Goal: Communication & Community: Answer question/provide support

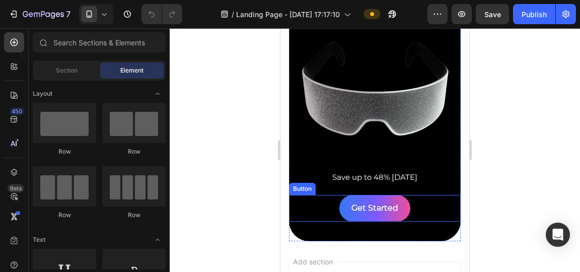
click at [345, 212] on button "Get Started" at bounding box center [375, 208] width 71 height 27
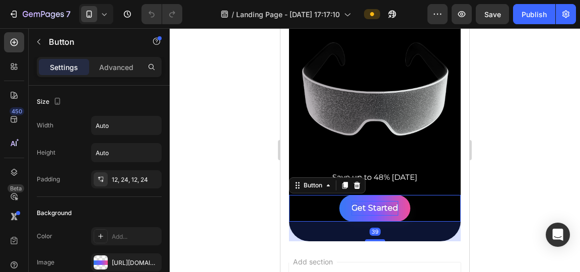
click at [352, 207] on p "Get Started" at bounding box center [375, 208] width 47 height 15
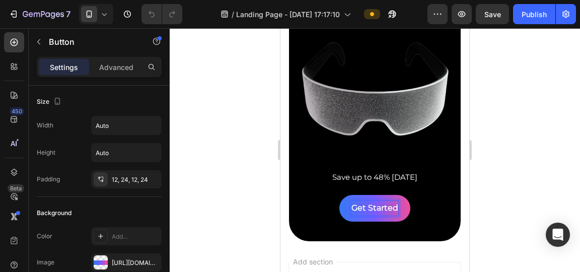
click at [341, 207] on button "Get Started" at bounding box center [375, 208] width 71 height 27
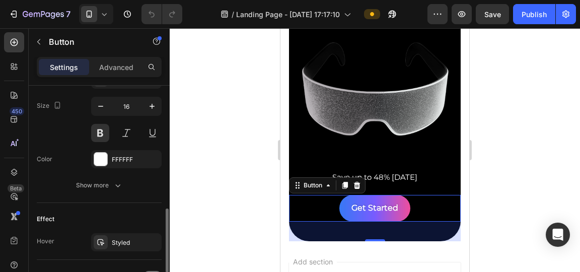
scroll to position [455, 0]
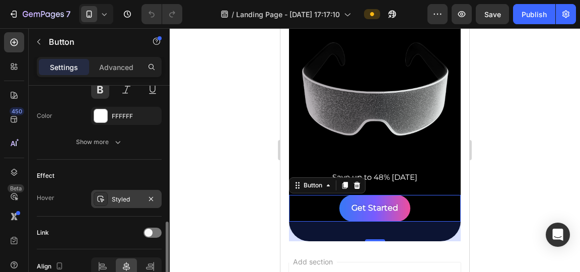
click at [112, 197] on div "Styled" at bounding box center [126, 199] width 29 height 9
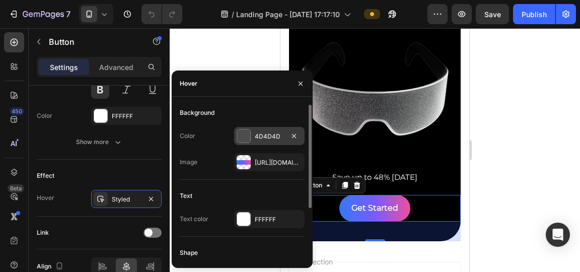
click at [246, 138] on div at bounding box center [243, 135] width 13 height 13
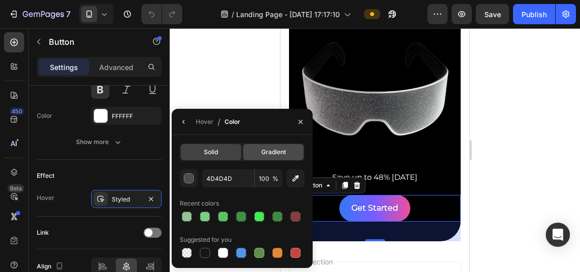
click at [253, 151] on div "Gradient" at bounding box center [273, 152] width 60 height 16
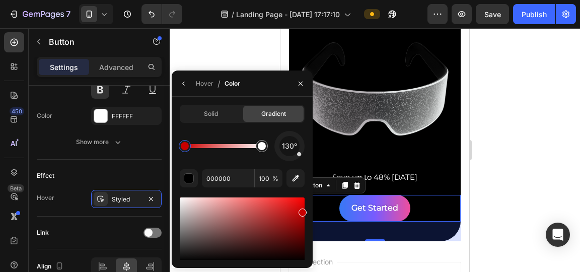
drag, startPoint x: 509, startPoint y: 245, endPoint x: 315, endPoint y: 206, distance: 197.9
type input "D30000"
click at [188, 79] on button "button" at bounding box center [184, 84] width 16 height 16
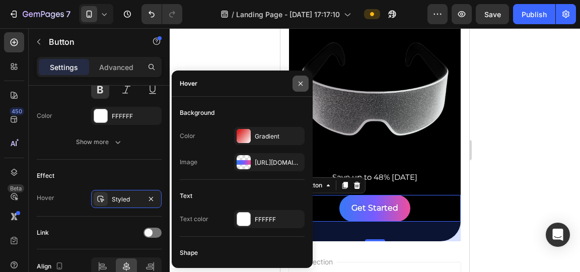
click at [297, 88] on button "button" at bounding box center [301, 84] width 16 height 16
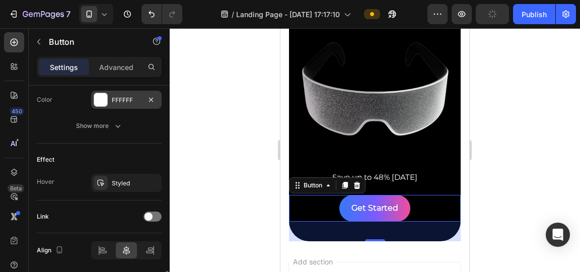
scroll to position [506, 0]
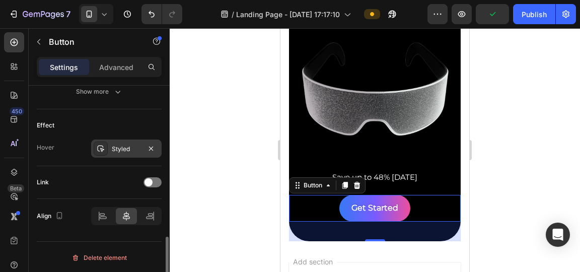
click at [114, 153] on div "Styled" at bounding box center [126, 149] width 71 height 18
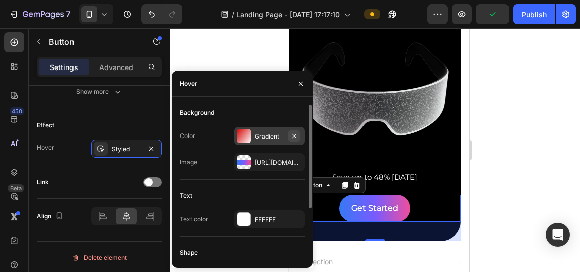
click at [299, 137] on button "button" at bounding box center [294, 136] width 12 height 12
click at [249, 136] on div at bounding box center [244, 136] width 14 height 14
type input "4D4D4D"
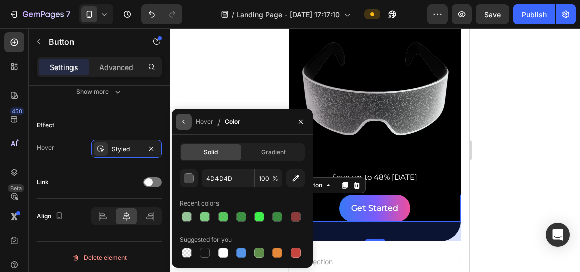
click at [183, 120] on icon "button" at bounding box center [184, 122] width 8 height 8
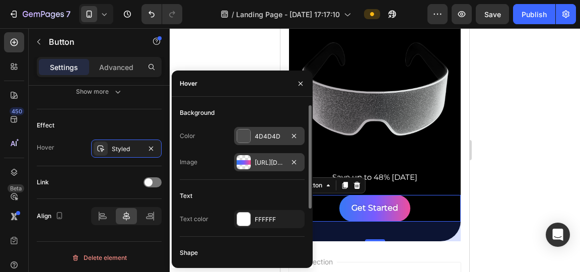
scroll to position [1, 0]
click at [291, 162] on icon "button" at bounding box center [294, 162] width 8 height 8
click at [270, 161] on div "Add..." at bounding box center [278, 162] width 47 height 9
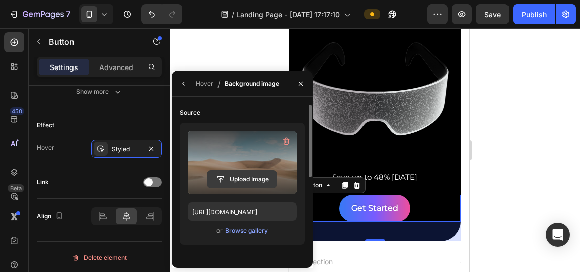
click at [244, 184] on input "file" at bounding box center [243, 179] width 70 height 17
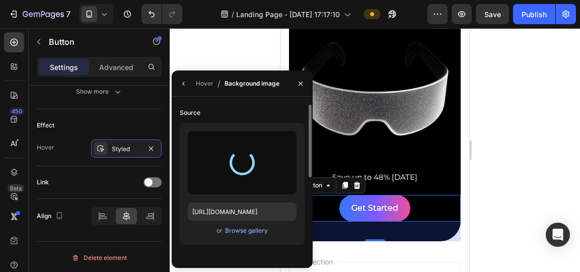
type input "[URL][DOMAIN_NAME]"
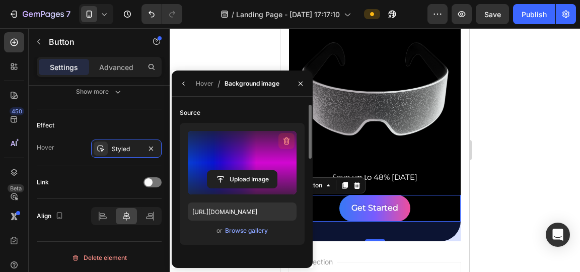
click at [290, 143] on icon "button" at bounding box center [287, 141] width 10 height 10
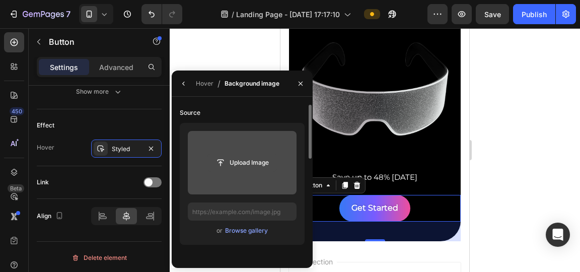
click at [232, 154] on input "file" at bounding box center [243, 162] width 70 height 17
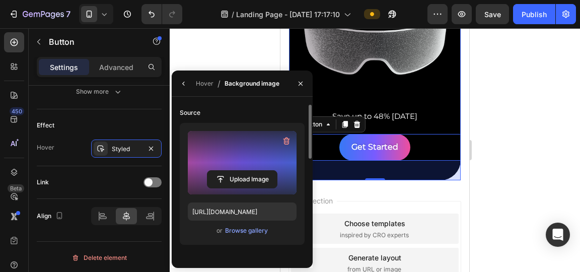
scroll to position [188, 0]
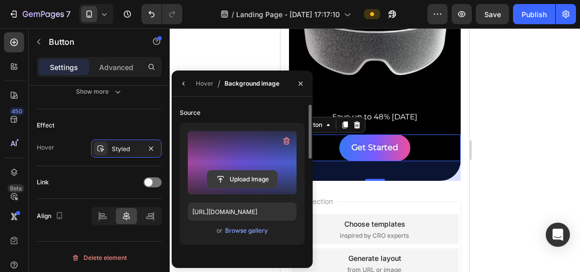
click at [262, 178] on input "file" at bounding box center [243, 179] width 70 height 17
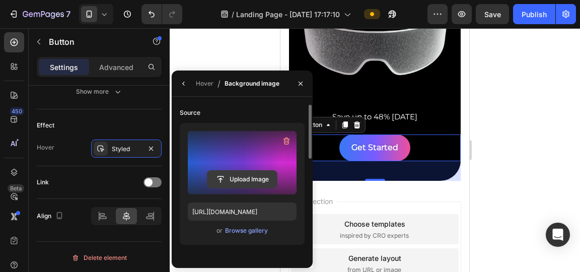
click at [232, 172] on input "file" at bounding box center [243, 179] width 70 height 17
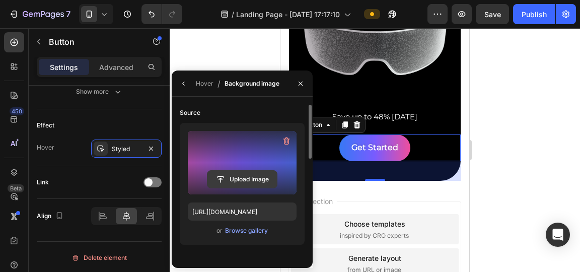
click at [251, 186] on input "file" at bounding box center [243, 179] width 70 height 17
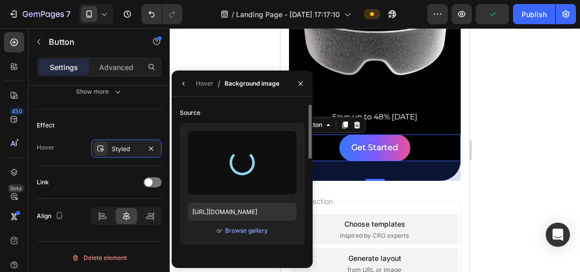
type input "[URL][DOMAIN_NAME]"
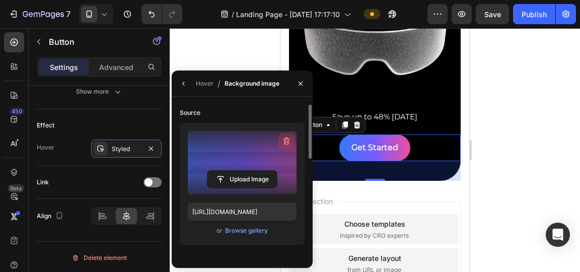
click at [283, 147] on button "button" at bounding box center [287, 141] width 16 height 16
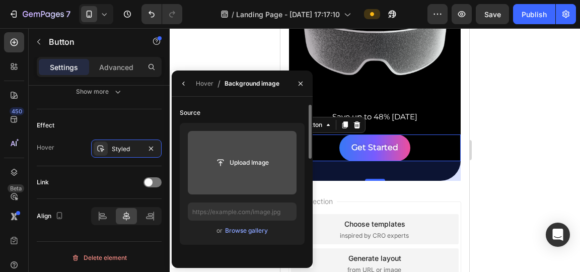
click at [284, 144] on input "file" at bounding box center [242, 162] width 109 height 63
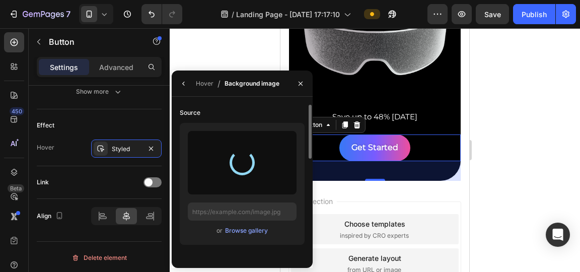
type input "[URL][DOMAIN_NAME]"
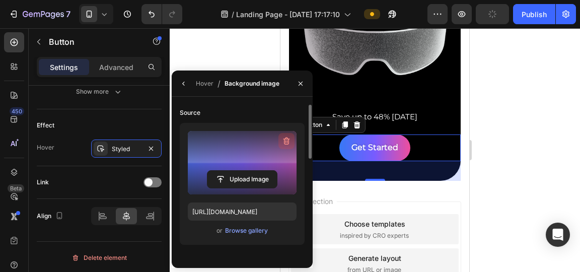
click at [289, 141] on icon "button" at bounding box center [287, 142] width 7 height 8
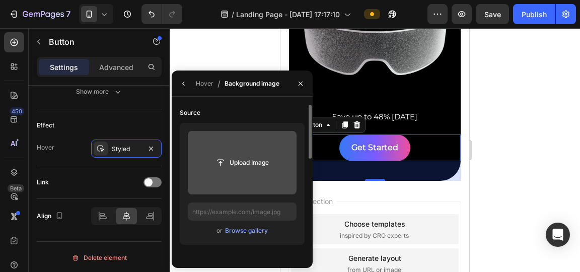
click at [238, 147] on input "file" at bounding box center [242, 162] width 109 height 63
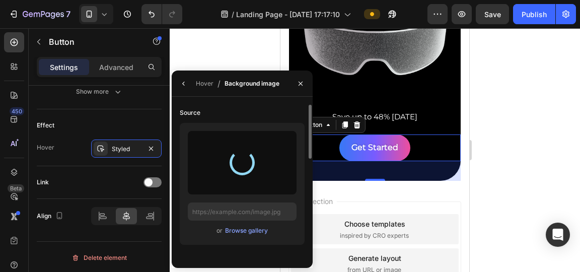
type input "[URL][DOMAIN_NAME]"
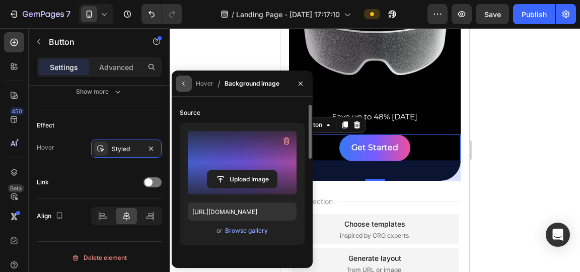
click at [190, 83] on button "button" at bounding box center [184, 84] width 16 height 16
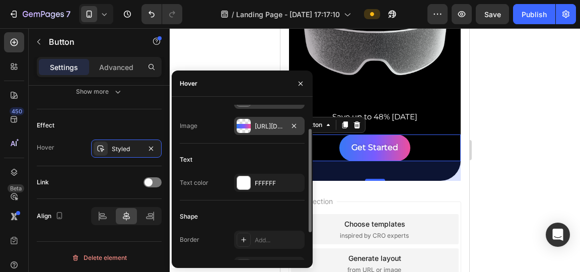
scroll to position [77, 0]
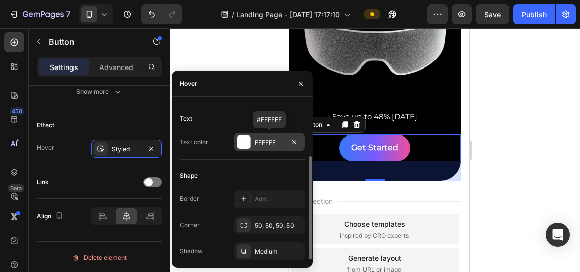
click at [246, 144] on div at bounding box center [243, 142] width 13 height 13
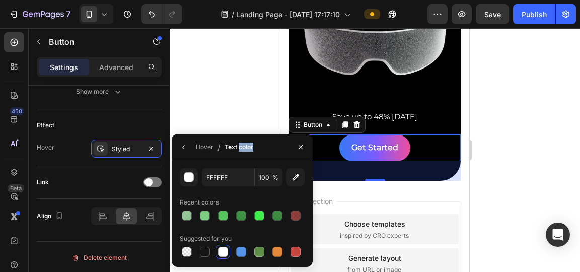
click at [246, 144] on div "Text color" at bounding box center [239, 147] width 29 height 9
click at [211, 253] on div at bounding box center [205, 252] width 14 height 14
click at [238, 254] on div at bounding box center [241, 252] width 10 height 10
type input "5594E7"
click at [181, 145] on icon "button" at bounding box center [184, 147] width 8 height 8
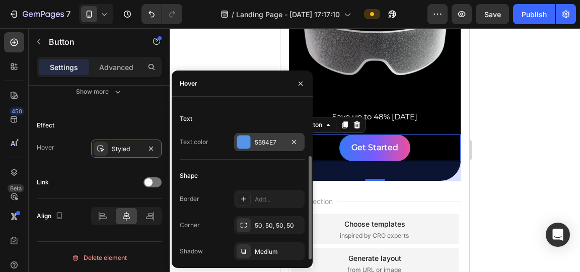
click at [249, 143] on div at bounding box center [243, 142] width 13 height 13
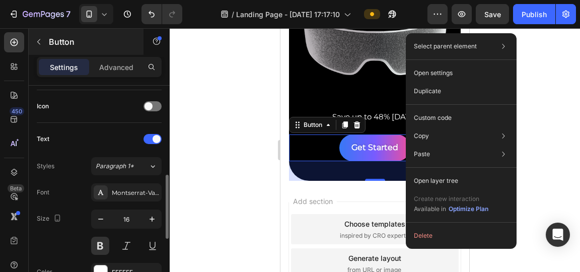
scroll to position [299, 0]
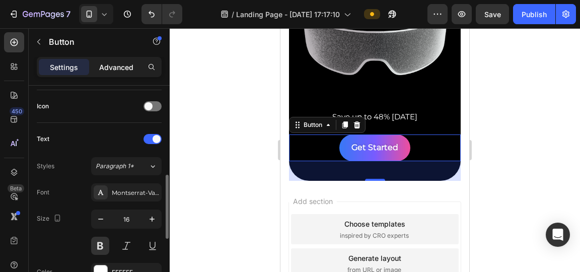
click at [117, 70] on p "Advanced" at bounding box center [116, 67] width 34 height 11
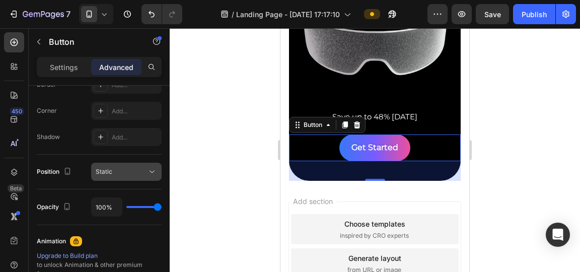
scroll to position [483, 0]
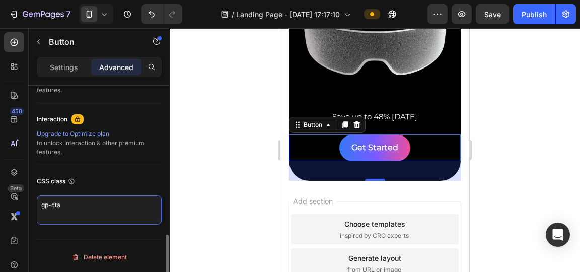
click at [95, 214] on textarea "gp-cta" at bounding box center [99, 209] width 125 height 29
type textarea "test-hover"
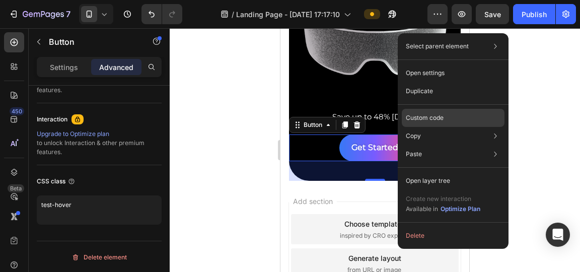
click at [430, 121] on p "Custom code" at bounding box center [425, 117] width 38 height 9
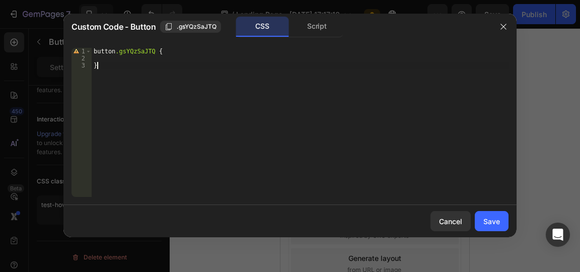
click at [269, 82] on div "button .gsYQzSaJTQ { }" at bounding box center [300, 129] width 417 height 163
type textarea "}"
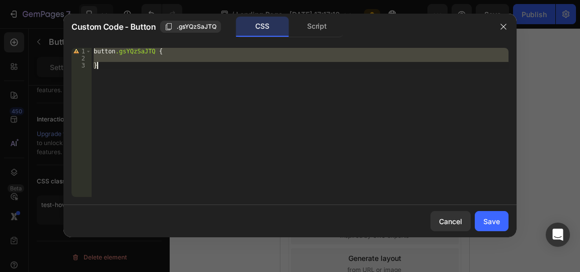
paste textarea
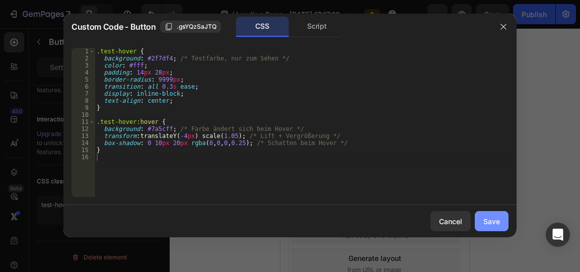
click at [487, 226] on div "Save" at bounding box center [492, 221] width 17 height 11
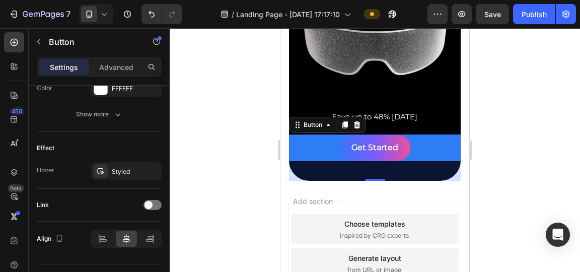
click at [195, 50] on div at bounding box center [375, 150] width 411 height 244
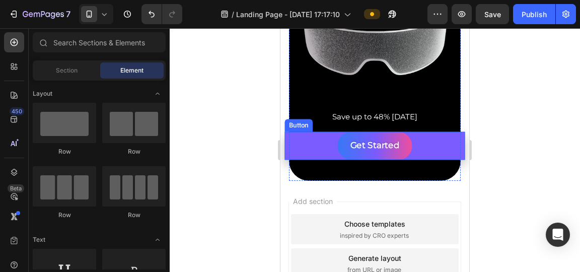
click at [308, 145] on div "Get Started Button" at bounding box center [375, 146] width 180 height 28
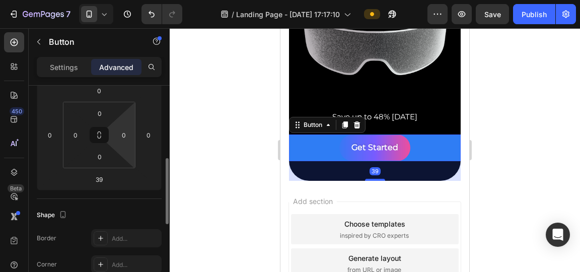
scroll to position [167, 0]
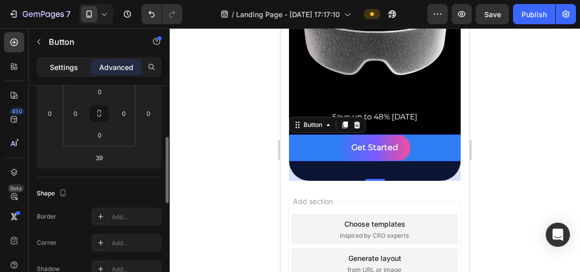
click at [75, 64] on p "Settings" at bounding box center [64, 67] width 28 height 11
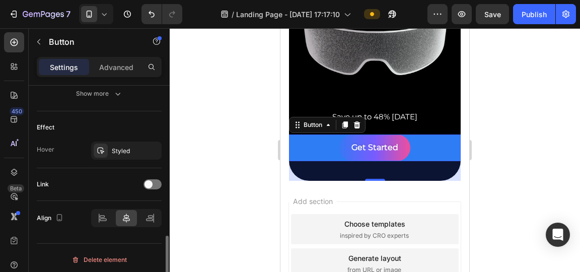
scroll to position [506, 0]
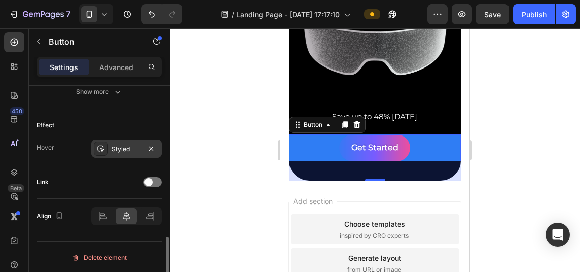
click at [124, 146] on div "Styled" at bounding box center [126, 149] width 29 height 9
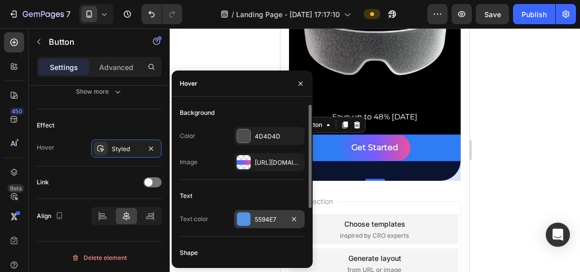
click at [246, 214] on div at bounding box center [243, 219] width 13 height 13
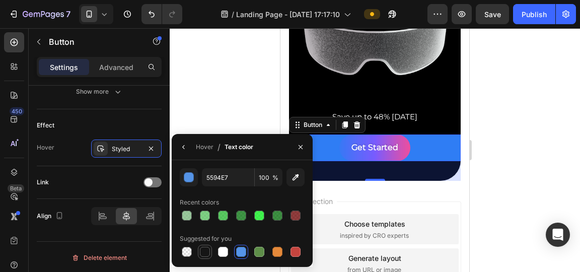
click at [204, 251] on div at bounding box center [205, 252] width 10 height 10
type input "151515"
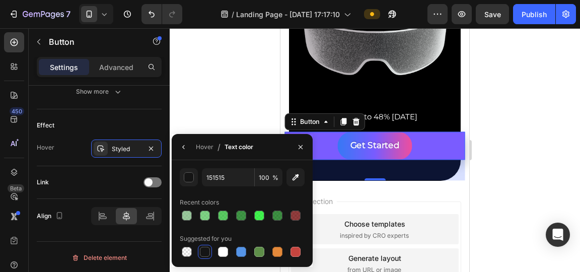
click at [326, 149] on div "Get Started Button 39" at bounding box center [375, 146] width 180 height 28
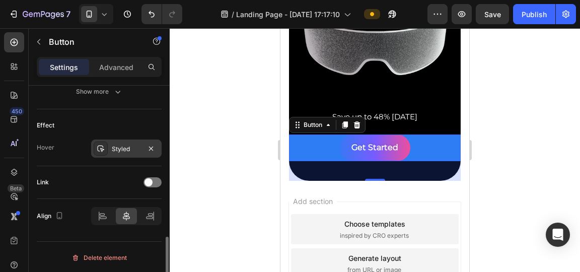
click at [124, 150] on div "Styled" at bounding box center [126, 149] width 29 height 9
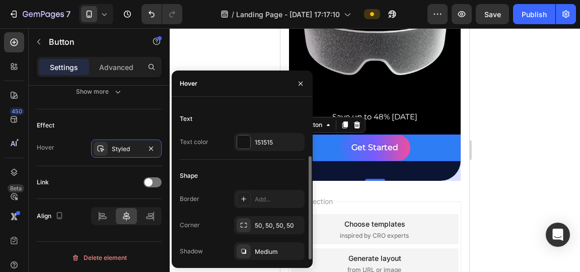
scroll to position [0, 0]
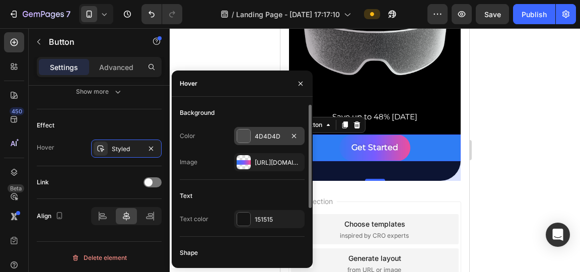
click at [243, 137] on div at bounding box center [243, 135] width 13 height 13
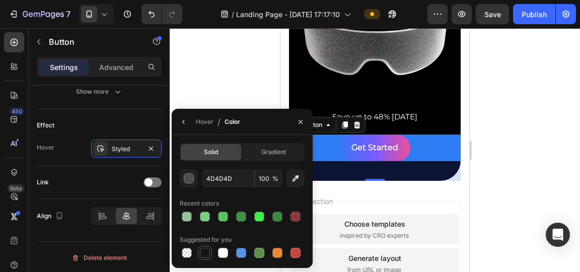
click at [210, 251] on div at bounding box center [205, 253] width 12 height 12
type input "151515"
click at [188, 119] on button "button" at bounding box center [184, 122] width 16 height 16
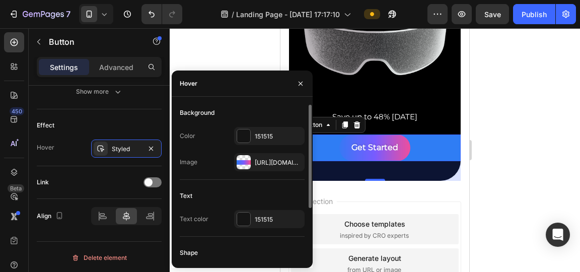
scroll to position [77, 0]
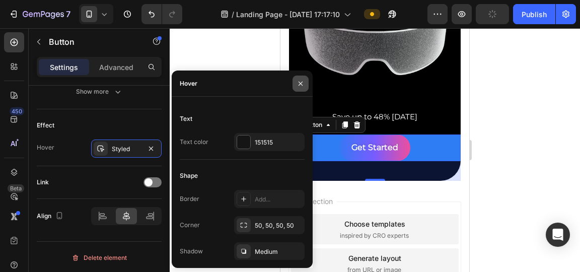
click at [301, 81] on icon "button" at bounding box center [301, 84] width 8 height 8
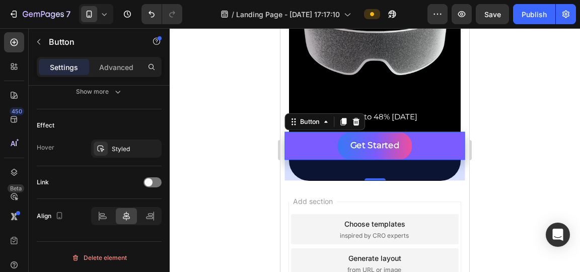
click at [418, 144] on div "Get Started Button 39" at bounding box center [375, 146] width 180 height 28
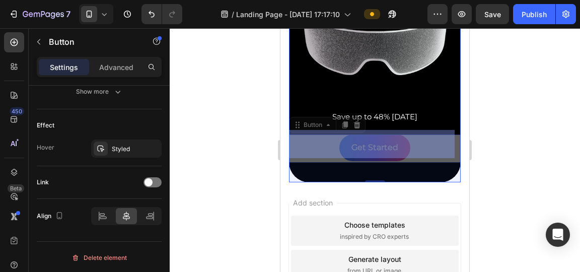
drag, startPoint x: 430, startPoint y: 148, endPoint x: 433, endPoint y: 141, distance: 8.1
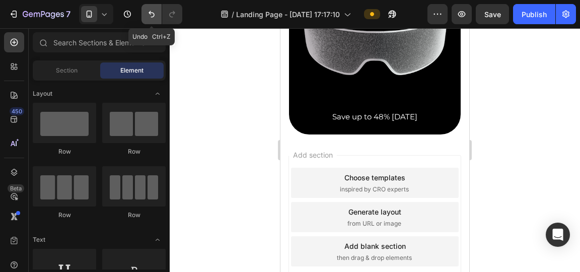
click at [151, 6] on button "Undo/Redo" at bounding box center [152, 14] width 20 height 20
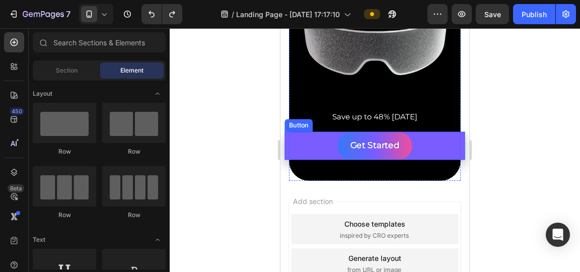
click at [436, 144] on div "Get Started Button" at bounding box center [375, 146] width 180 height 28
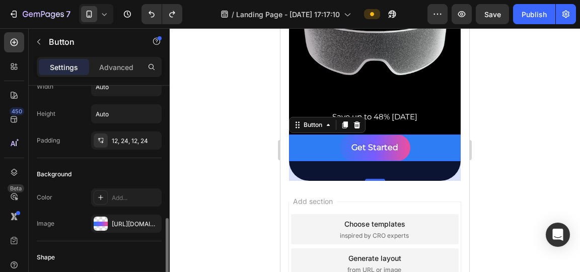
scroll to position [0, 0]
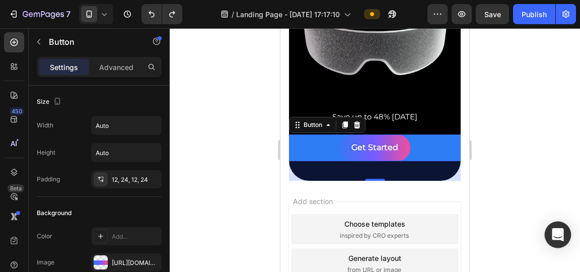
click at [554, 238] on icon "Open Intercom Messenger" at bounding box center [558, 234] width 12 height 13
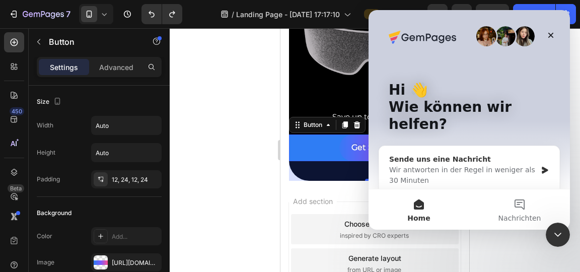
click at [453, 165] on div "Wir antworten in der Regel in weniger als 30 Minuten" at bounding box center [463, 175] width 148 height 21
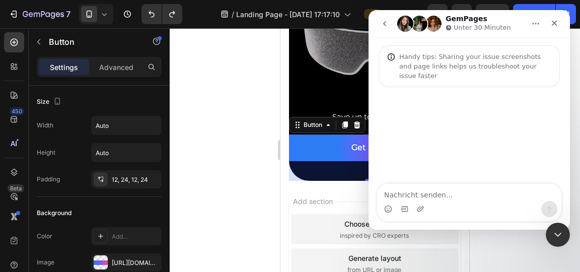
click at [256, 86] on div at bounding box center [375, 150] width 411 height 244
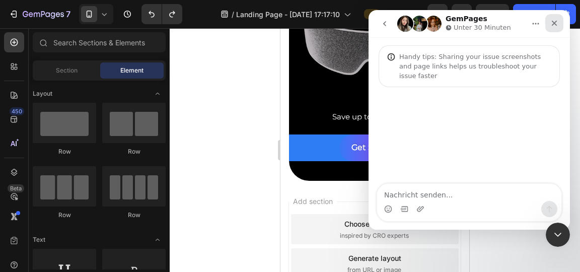
click at [558, 27] on icon "Schließen" at bounding box center [555, 23] width 8 height 8
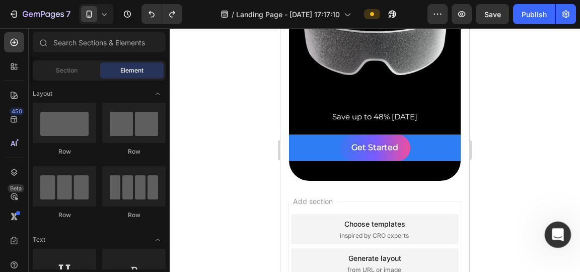
click at [560, 237] on icon "Intercom-Nachrichtendienst öffnen" at bounding box center [557, 233] width 17 height 17
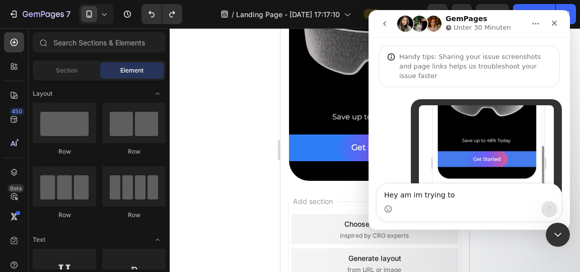
type textarea "Hey am im trying to g"
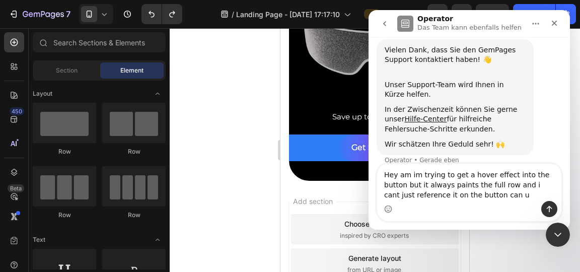
scroll to position [171, 0]
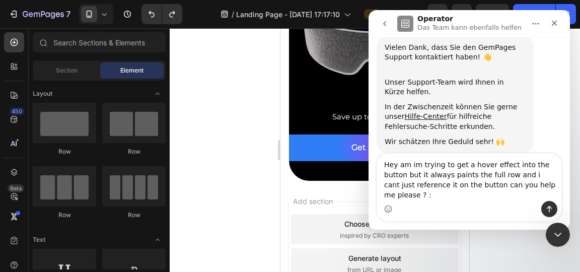
type textarea "Hey am im trying to get a hover effect into the button but it always paints the…"
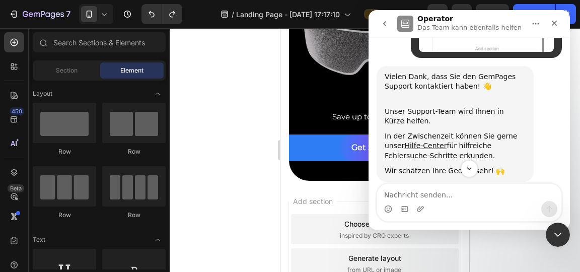
scroll to position [211, 0]
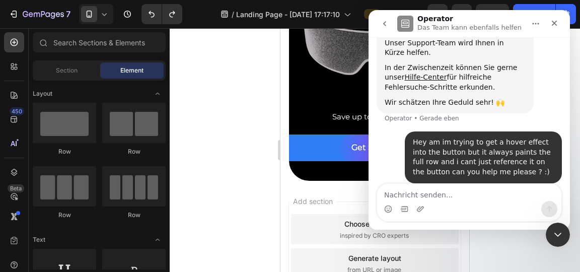
click at [428, 98] on div "Wir schätzen Ihre Geduld sehr! 🙌" at bounding box center [455, 103] width 141 height 10
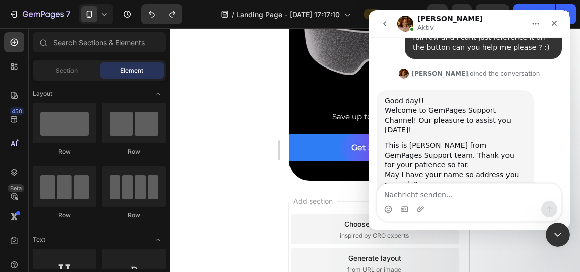
scroll to position [339, 0]
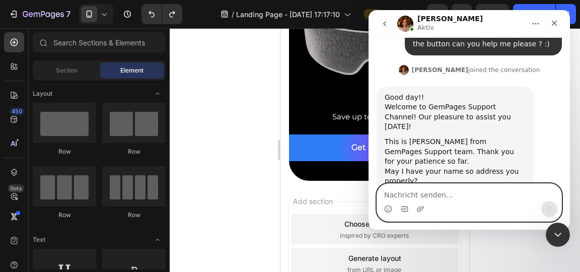
click at [467, 196] on textarea "Nachricht senden..." at bounding box center [469, 192] width 184 height 17
type textarea "[PERSON_NAME] [PERSON_NAME]"
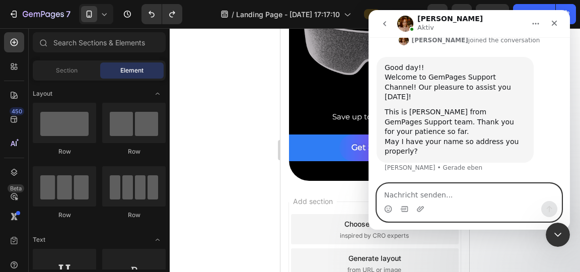
scroll to position [368, 0]
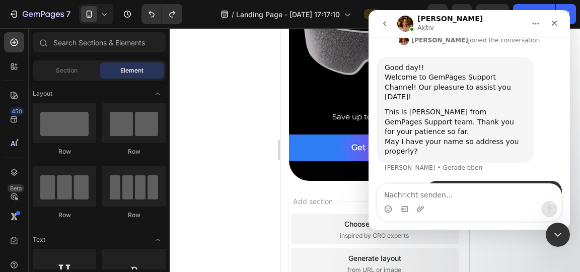
click at [406, 21] on img "Intercom Messenger" at bounding box center [405, 24] width 16 height 16
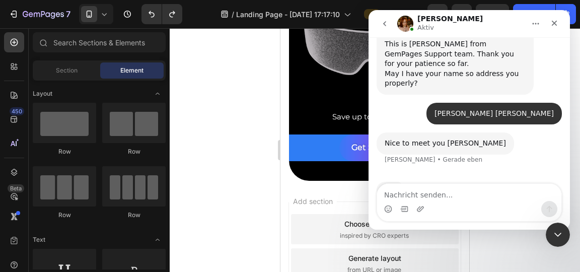
scroll to position [437, 0]
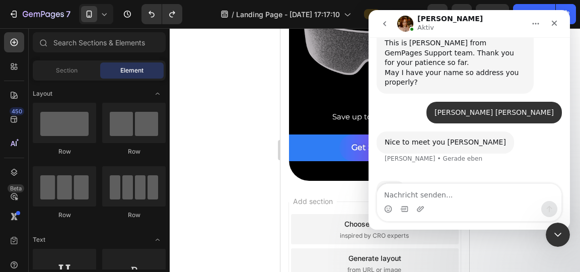
click at [465, 131] on div "Nice to meet you [PERSON_NAME] • Gerade eben" at bounding box center [469, 153] width 185 height 44
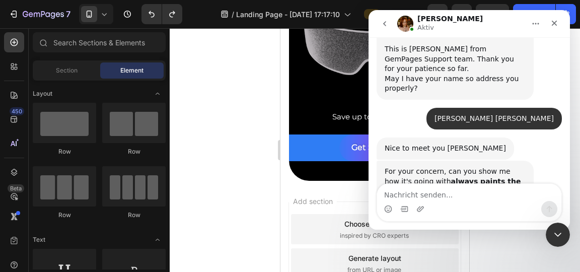
scroll to position [431, 0]
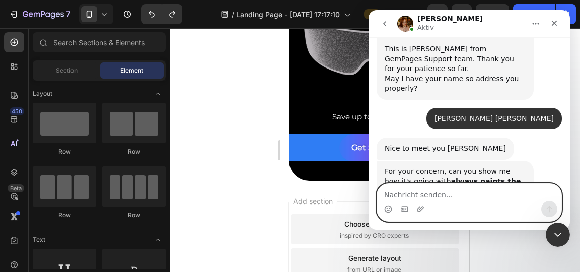
click at [460, 196] on textarea "Nachricht senden..." at bounding box center [469, 192] width 184 height 17
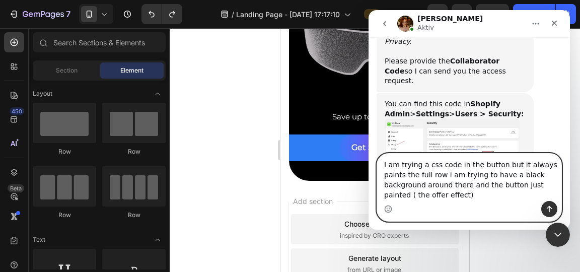
scroll to position [674, 0]
type textarea "I am trying a css code in the button but it always paints the full row i am try…"
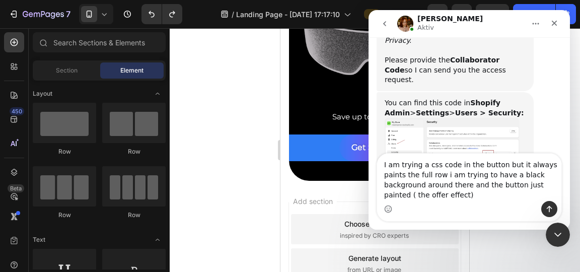
click at [429, 118] on img "Jamie sagt…" at bounding box center [452, 144] width 135 height 53
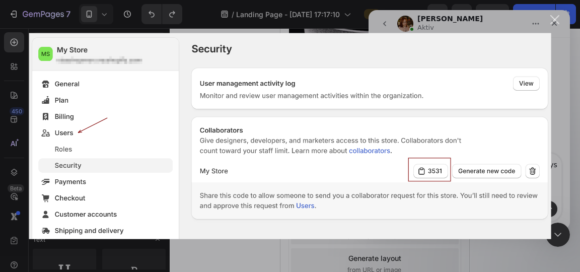
click at [555, 16] on div "Schließen" at bounding box center [556, 20] width 10 height 10
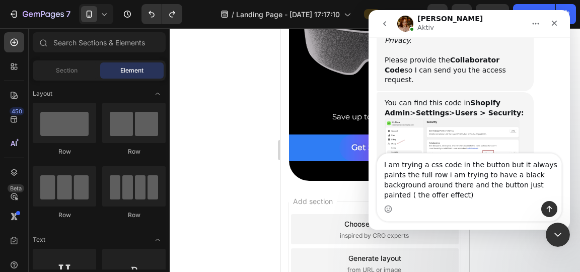
click at [433, 201] on div "Intercom Messenger" at bounding box center [469, 209] width 184 height 16
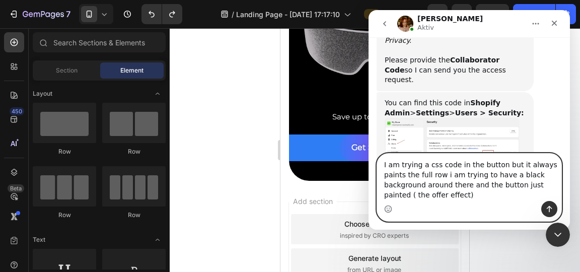
click at [413, 199] on textarea "I am trying a css code in the button but it always paints the full row i am try…" at bounding box center [469, 177] width 184 height 47
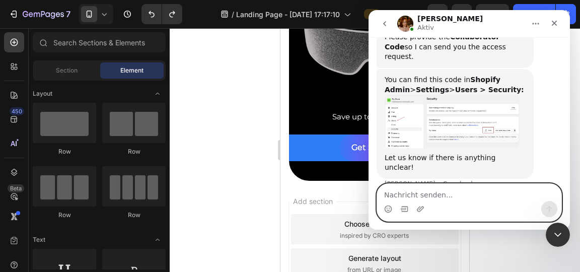
scroll to position [704, 0]
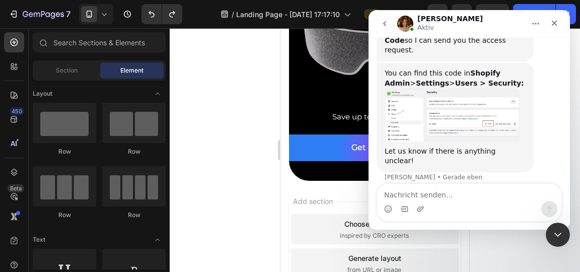
click at [482, 110] on div "You can find this code in Shopify Admin > Settings > Users > Security: Let us k…" at bounding box center [469, 126] width 185 height 128
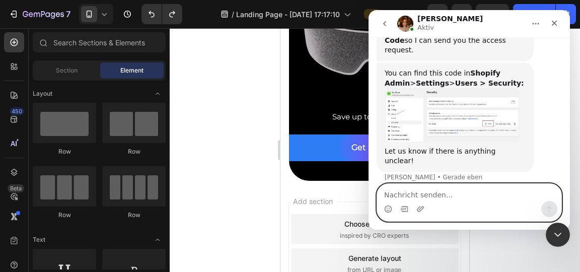
click at [448, 196] on textarea "Nachricht senden..." at bounding box center [469, 192] width 184 height 17
type textarea "Wait [PERSON_NAME] give me 1 minute"
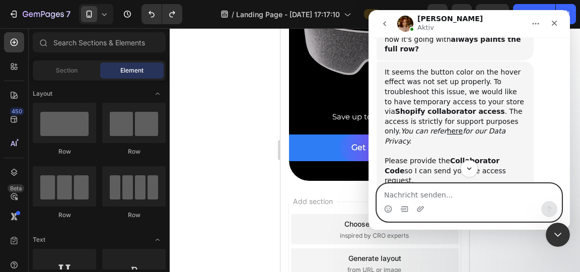
scroll to position [573, 0]
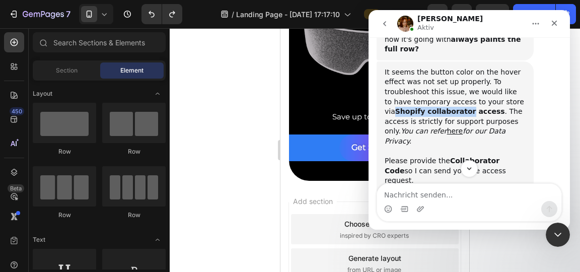
drag, startPoint x: 460, startPoint y: 63, endPoint x: 528, endPoint y: 60, distance: 68.6
click at [528, 61] on div "It seems the button color on the hover effect was not set up properly. To troub…" at bounding box center [455, 126] width 157 height 130
copy b "Shopify collaborator"
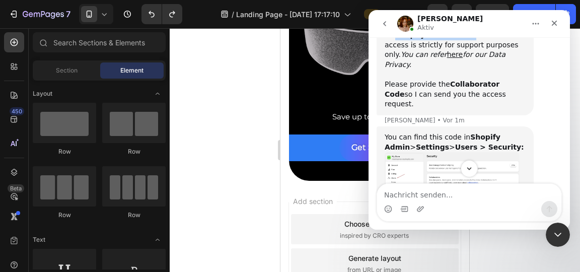
scroll to position [646, 0]
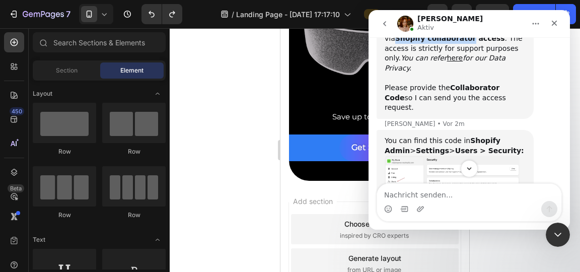
click at [419, 156] on img "Jamie sagt…" at bounding box center [452, 182] width 135 height 53
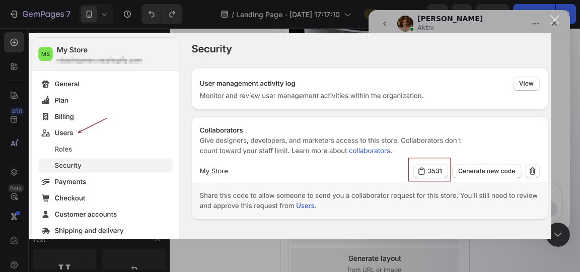
scroll to position [999, 0]
click at [555, 19] on div "Schließen" at bounding box center [556, 20] width 10 height 10
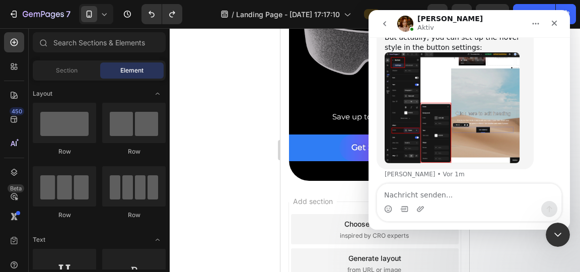
scroll to position [654, 0]
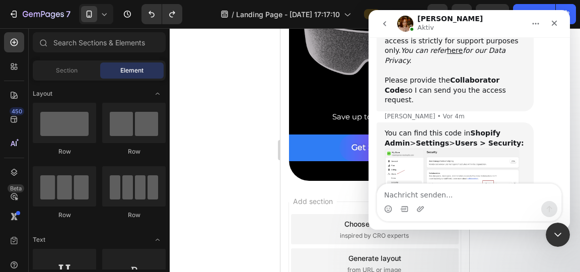
click at [418, 148] on img "Jamie sagt…" at bounding box center [452, 174] width 135 height 53
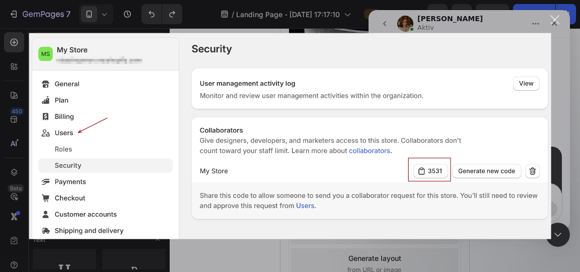
scroll to position [1013, 0]
click at [556, 24] on div "Schließen" at bounding box center [556, 20] width 10 height 10
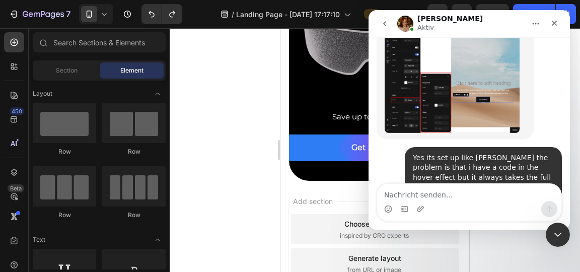
scroll to position [654, 0]
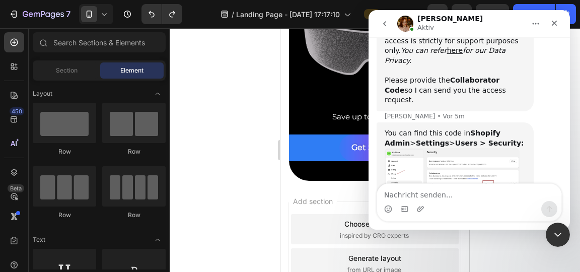
click at [464, 148] on img "Jamie sagt…" at bounding box center [452, 174] width 135 height 53
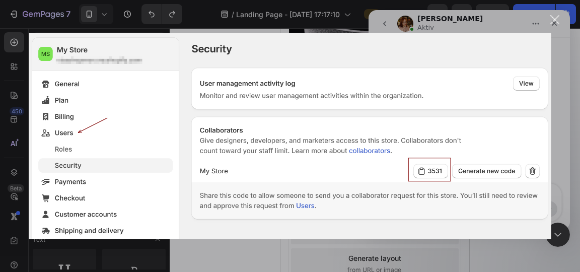
click at [554, 18] on div "Schließen" at bounding box center [556, 20] width 10 height 10
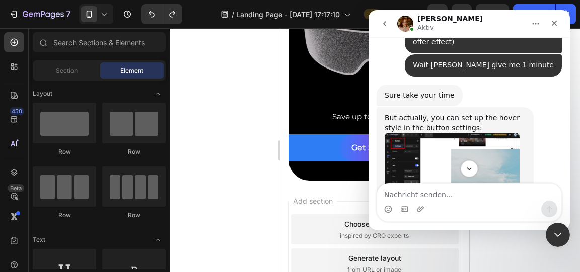
scroll to position [1013, 0]
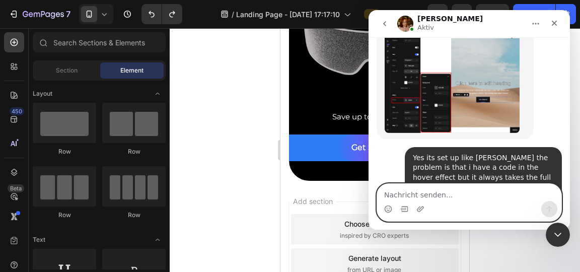
click at [474, 198] on textarea "Nachricht senden..." at bounding box center [469, 192] width 184 height 17
paste textarea "6406"
type textarea "6406"
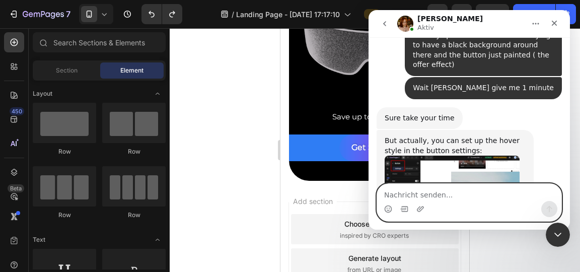
scroll to position [879, 0]
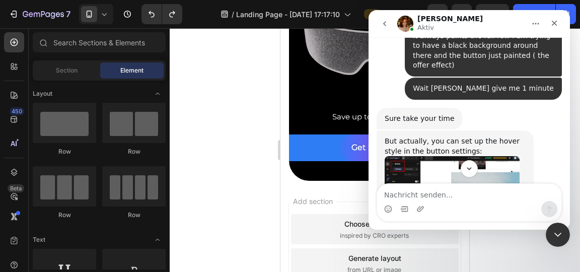
click at [444, 156] on img "Jamie sagt…" at bounding box center [452, 211] width 135 height 110
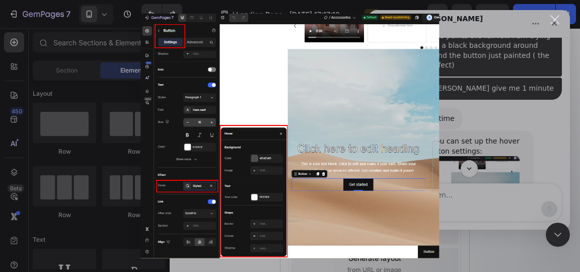
click at [511, 61] on div "Intercom Messenger" at bounding box center [290, 136] width 580 height 272
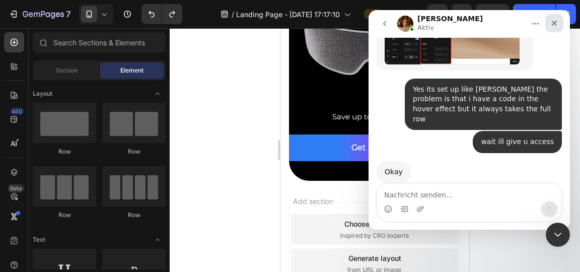
scroll to position [1103, 0]
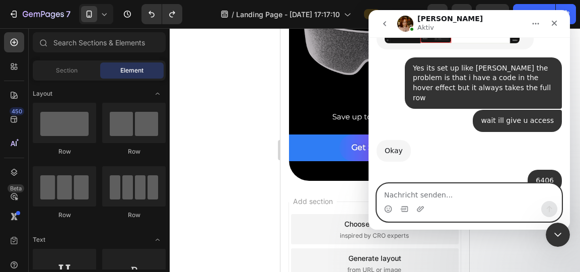
click at [416, 192] on textarea "Nachricht senden..." at bounding box center [469, 192] width 184 height 17
type textarea "Jeah i did"
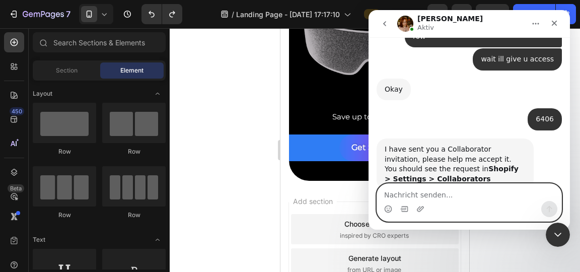
scroll to position [1163, 0]
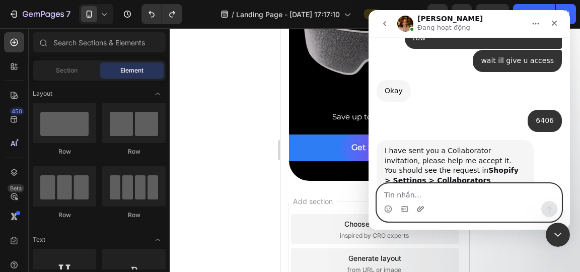
click at [422, 208] on icon "Anhang hochladen" at bounding box center [421, 209] width 8 height 8
click at [387, 211] on icon "Emoji-Auswahl" at bounding box center [388, 210] width 2 height 1
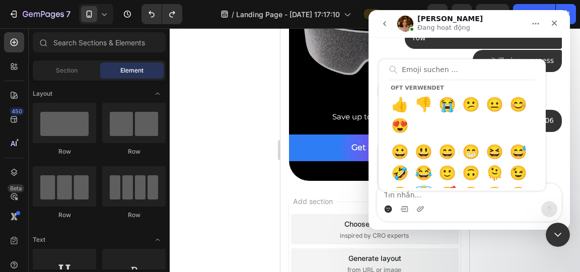
click at [462, 205] on div "Oft verwendet 👍 👎 😭 😕 😐 😊 😍 😀 😃 😄 😁 😆 😅 🤣 😂 🙂 🙃 🫠 😉 😊 😇 🥰 😍 🤩 😘 😗 😚 😙 🥲 😋 😛 😜 🤪…" at bounding box center [469, 209] width 184 height 16
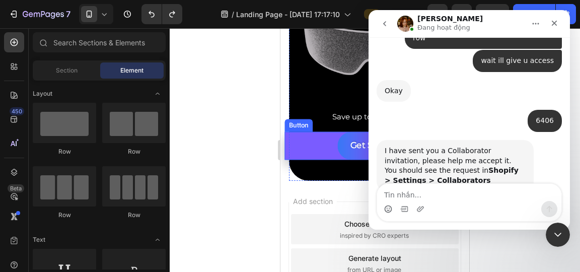
click at [324, 143] on div "Get Started Button" at bounding box center [375, 146] width 180 height 28
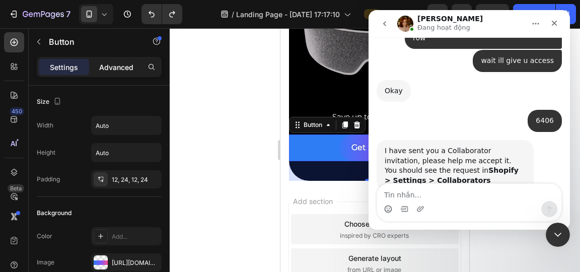
click at [120, 71] on p "Advanced" at bounding box center [116, 67] width 34 height 11
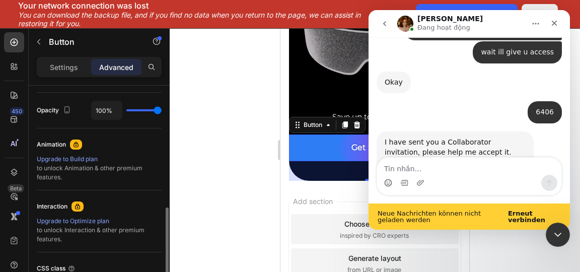
scroll to position [1189, 0]
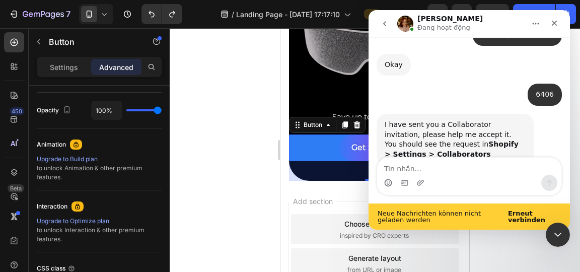
click at [533, 217] on b "Erneut verbinden" at bounding box center [526, 217] width 37 height 14
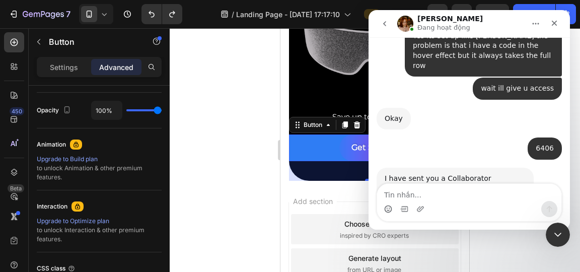
scroll to position [1163, 0]
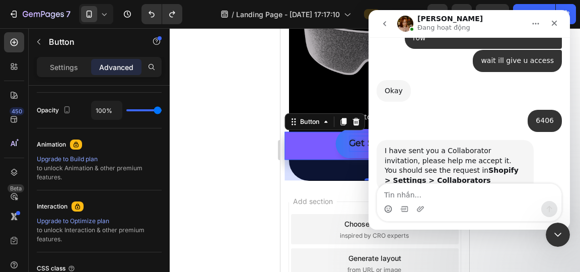
click at [349, 147] on p "Get Started" at bounding box center [375, 144] width 52 height 16
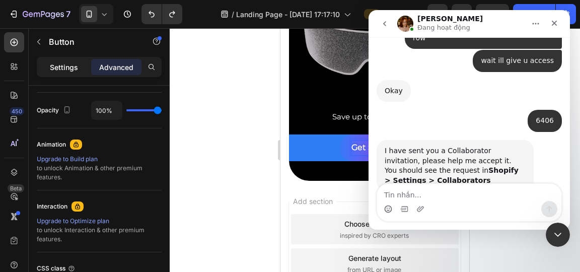
click at [76, 67] on p "Settings" at bounding box center [64, 67] width 28 height 11
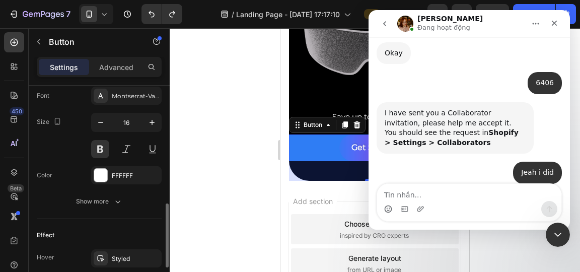
scroll to position [1201, 0]
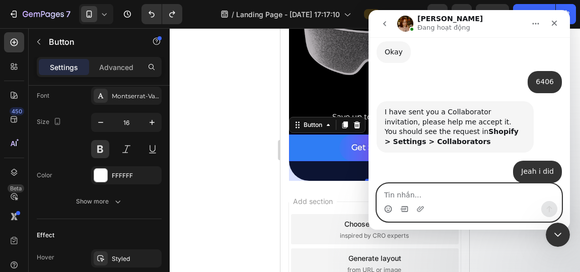
click at [408, 209] on icon "GIF-Auswahl" at bounding box center [404, 209] width 7 height 6
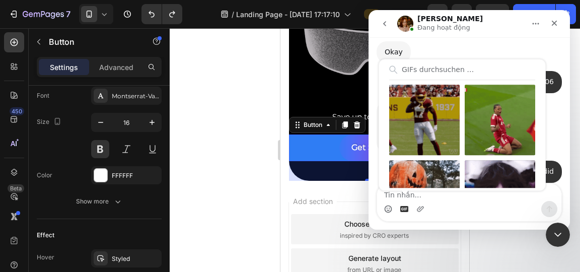
click at [480, 210] on div "Intercom Messenger" at bounding box center [469, 209] width 184 height 16
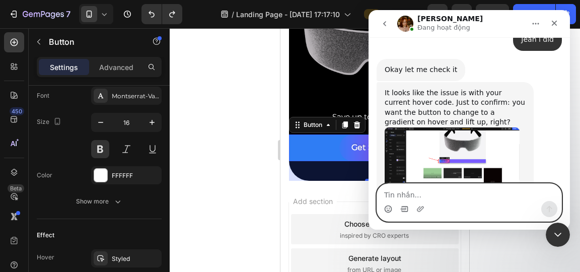
scroll to position [1333, 0]
click at [463, 195] on textarea "Tin nhắn..." at bounding box center [469, 192] width 184 height 17
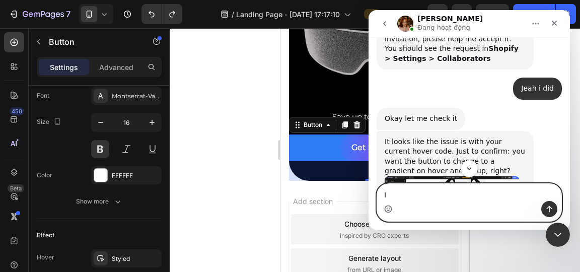
scroll to position [1285, 0]
type textarea "I want a"
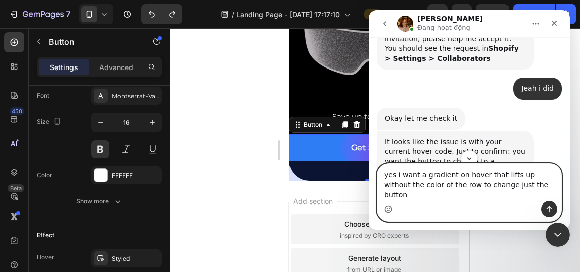
type textarea "yes i want a gradient on hover that lifts up without the color of the row to ch…"
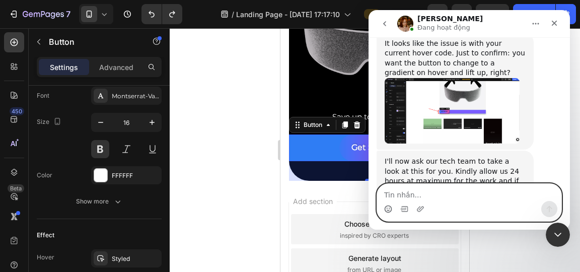
scroll to position [1383, 0]
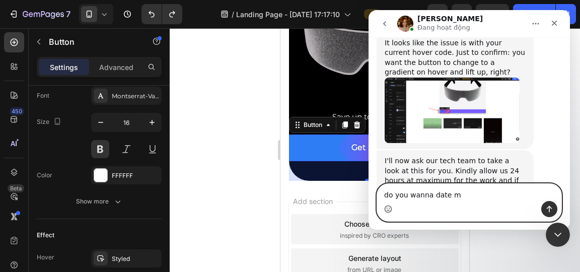
type textarea "do you wanna date me"
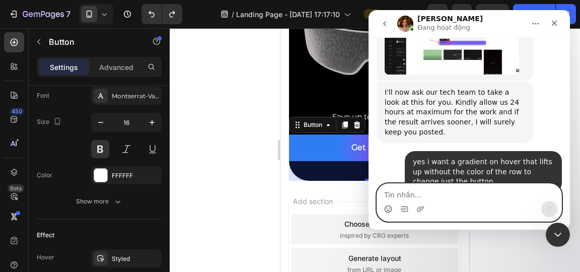
scroll to position [1413, 0]
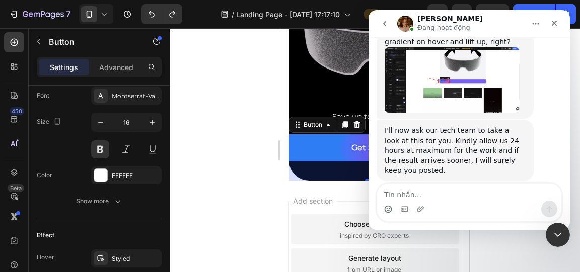
click at [256, 108] on div at bounding box center [375, 150] width 411 height 244
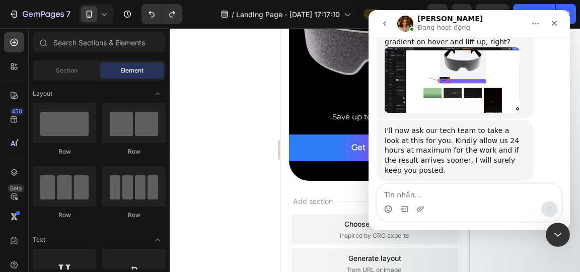
click at [253, 104] on div at bounding box center [375, 150] width 411 height 244
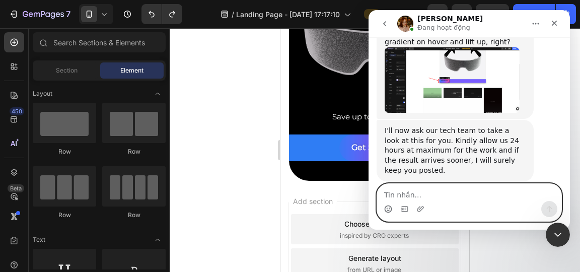
click at [460, 188] on textarea "Tin nhắn..." at bounding box center [469, 192] width 184 height 17
type textarea "Can i close the chat ?"
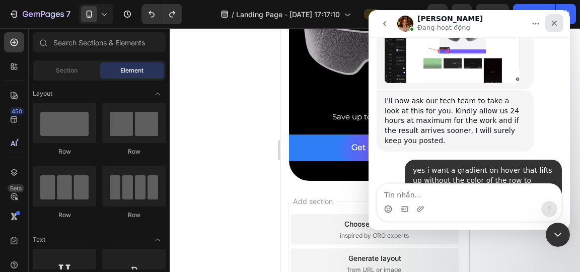
click at [556, 25] on icon "Schließen" at bounding box center [555, 24] width 6 height 6
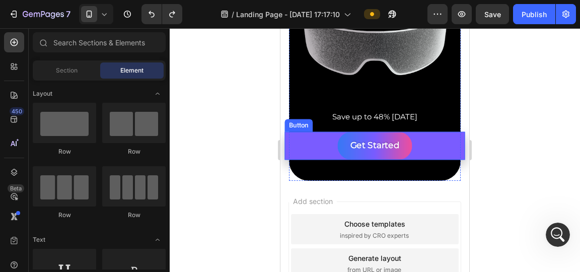
click at [325, 148] on div "Get Started Button" at bounding box center [375, 146] width 180 height 28
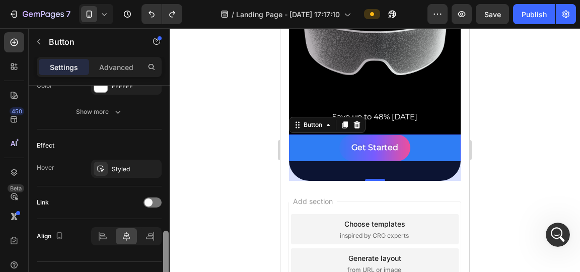
scroll to position [486, 0]
click at [253, 122] on div at bounding box center [375, 150] width 411 height 244
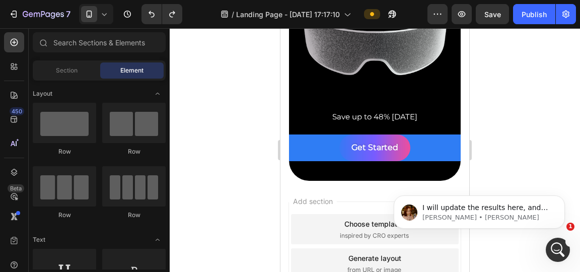
scroll to position [0, 0]
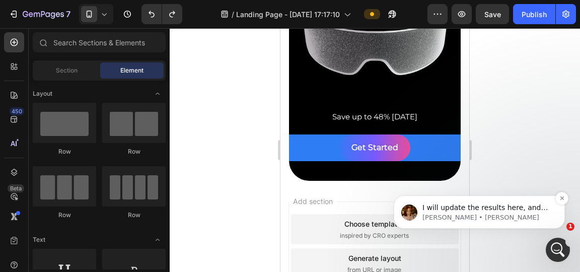
click at [546, 211] on p "I will update the results here, and once everything is working fine and there a…" at bounding box center [488, 208] width 130 height 10
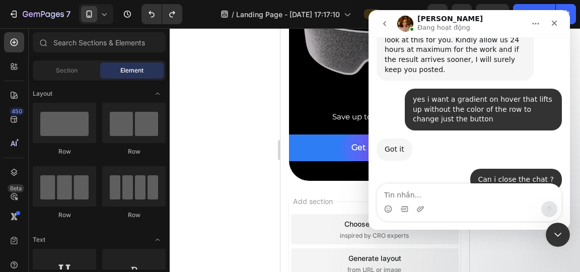
scroll to position [1490, 0]
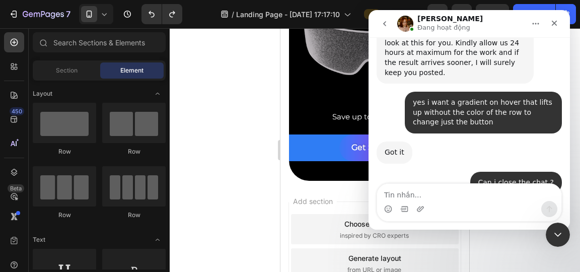
click at [485, 196] on textarea "Tin nhắn..." at bounding box center [469, 192] width 184 height 17
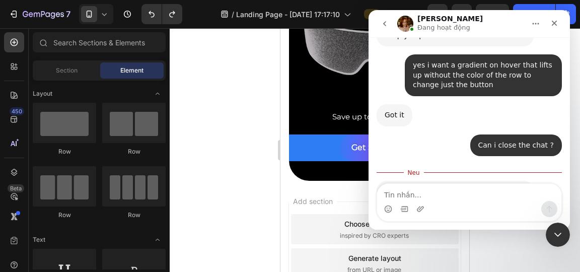
scroll to position [1528, 0]
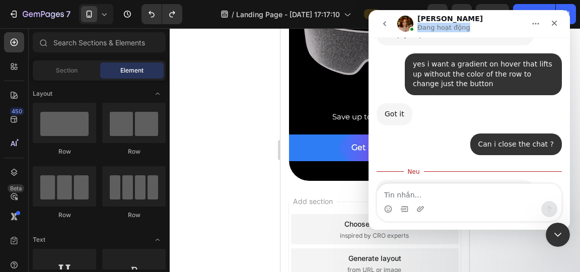
drag, startPoint x: 418, startPoint y: 27, endPoint x: 471, endPoint y: 29, distance: 52.9
click at [471, 29] on div "[PERSON_NAME] hoạt động" at bounding box center [461, 24] width 128 height 18
copy p "Đang hoạt động"
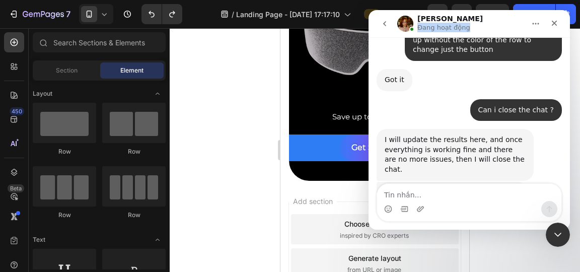
scroll to position [1564, 0]
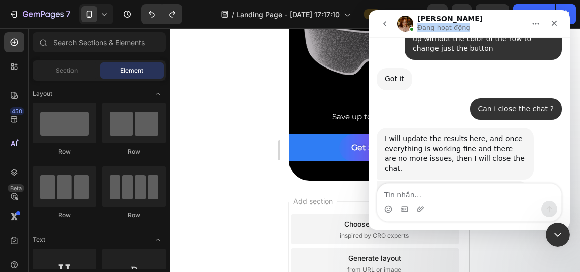
click at [472, 196] on img "Jamie sagt…" at bounding box center [452, 230] width 135 height 68
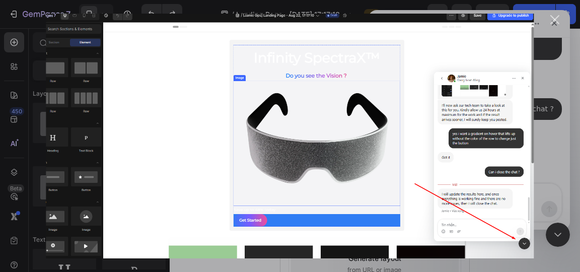
click at [555, 20] on div "Schließen" at bounding box center [556, 20] width 10 height 10
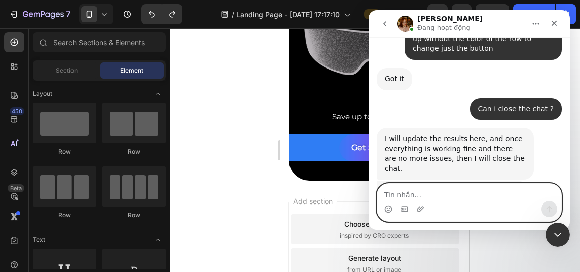
click at [451, 196] on textarea "Tin nhắn..." at bounding box center [469, 192] width 184 height 17
type textarea "okay thank you [PERSON_NAME]"
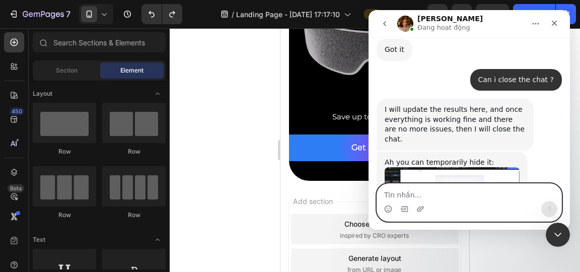
scroll to position [1594, 0]
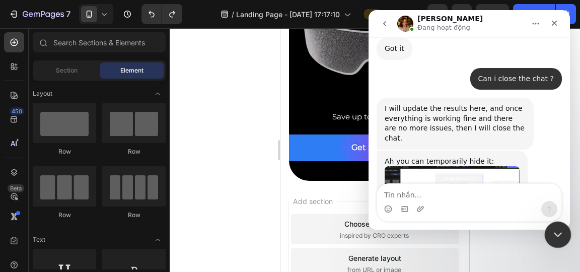
click at [547, 238] on div "Intercom-Nachrichtendienst schließen" at bounding box center [557, 233] width 24 height 24
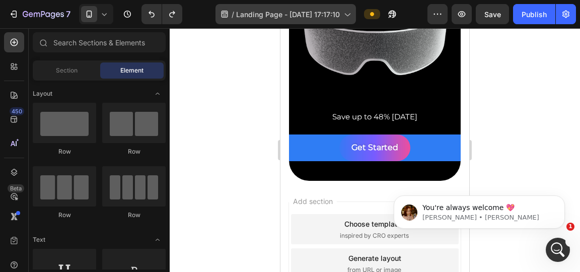
scroll to position [1624, 0]
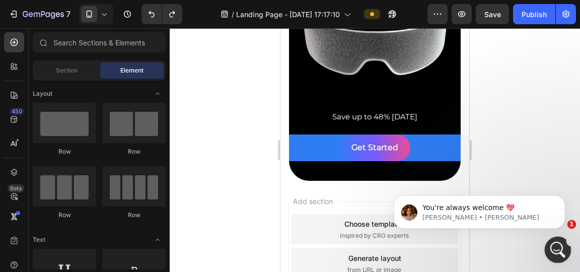
click at [550, 252] on div "Intercom-Nachrichtendienst öffnen" at bounding box center [556, 248] width 33 height 33
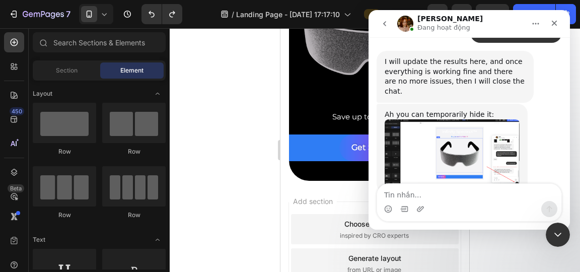
scroll to position [1640, 0]
click at [449, 193] on textarea "Tin nhắn..." at bounding box center [469, 192] width 184 height 17
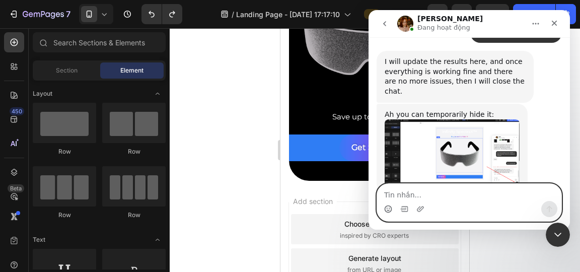
click at [389, 211] on icon "Emoji-Auswahl" at bounding box center [388, 209] width 8 height 8
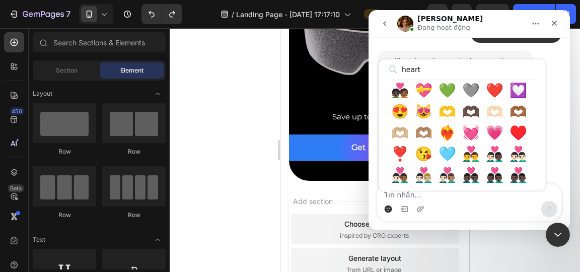
scroll to position [109, 0]
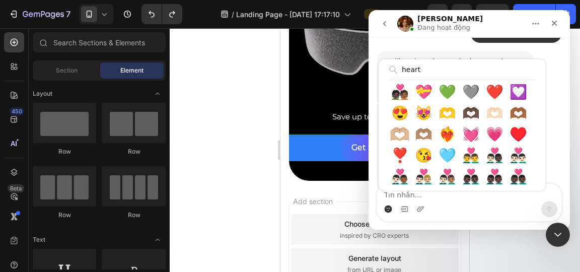
type input "heart"
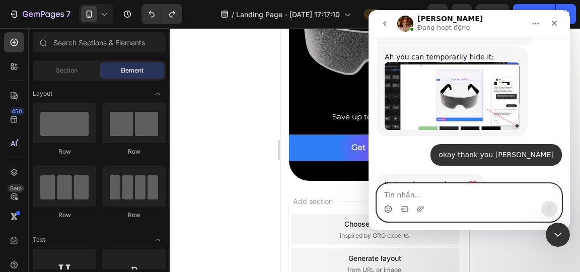
scroll to position [1698, 0]
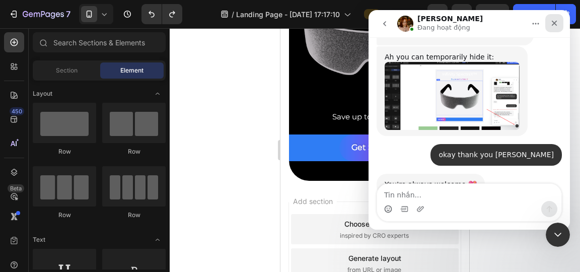
click at [559, 24] on div "Schließen" at bounding box center [555, 23] width 18 height 18
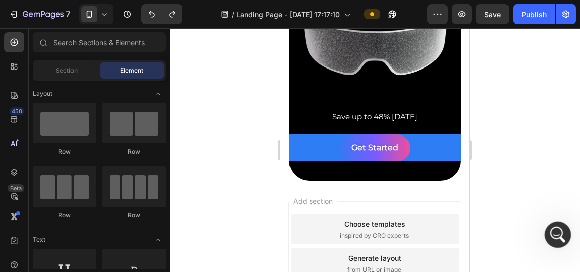
click html
click at [563, 230] on icon "Intercom-Nachrichtendienst öffnen" at bounding box center [557, 233] width 17 height 17
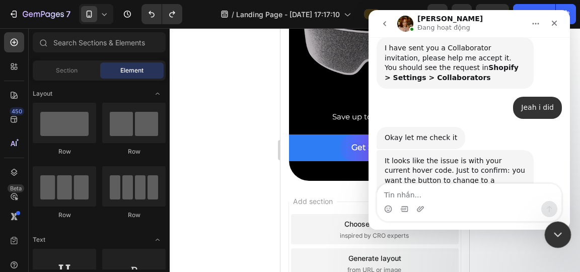
click at [559, 237] on icon "Intercom-Nachrichtendienst schließen" at bounding box center [557, 233] width 12 height 12
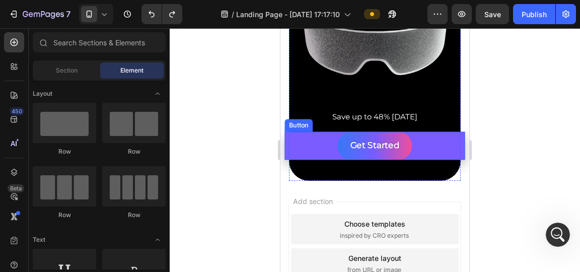
click at [322, 139] on div "Get Started Button" at bounding box center [375, 146] width 180 height 28
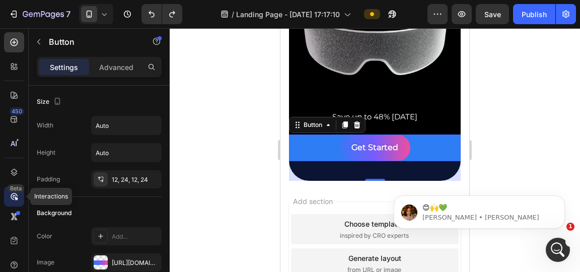
scroll to position [1728, 0]
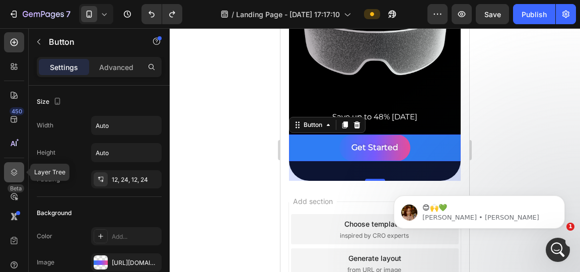
click at [16, 175] on icon at bounding box center [14, 172] width 10 height 10
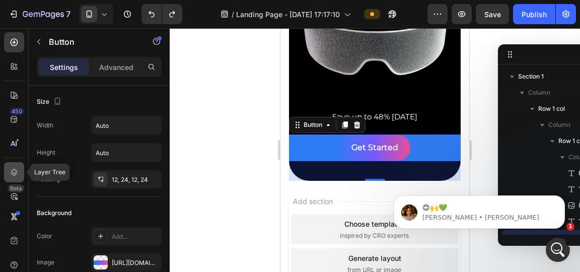
scroll to position [27, 0]
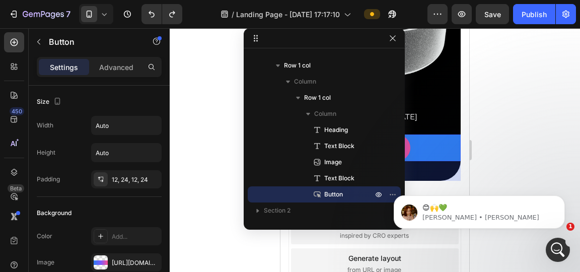
drag, startPoint x: 573, startPoint y: 58, endPoint x: 399, endPoint y: 37, distance: 175.1
click at [561, 198] on icon "Dismiss notification" at bounding box center [563, 198] width 6 height 6
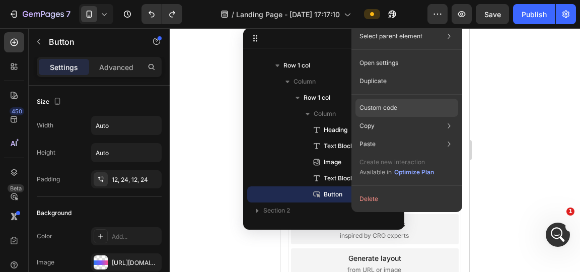
click at [400, 135] on div "Custom code" at bounding box center [407, 144] width 103 height 18
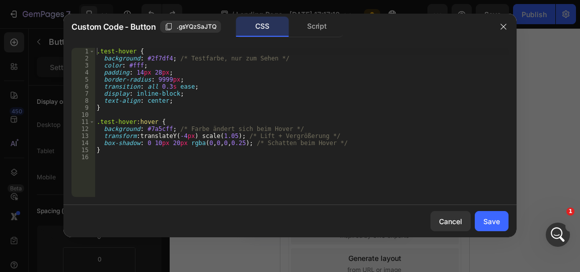
click at [243, 123] on div ".test-hover { background : #2f7df4 ; /* Testfarbe, nur zum Sehen */ color : #ff…" at bounding box center [302, 129] width 414 height 163
type textarea "}"
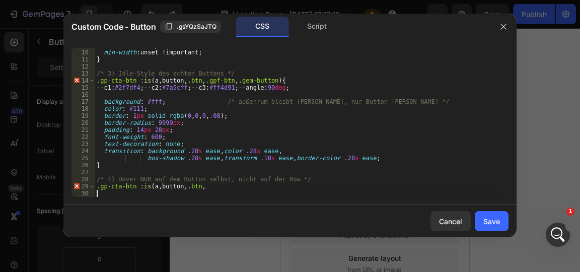
scroll to position [0, 0]
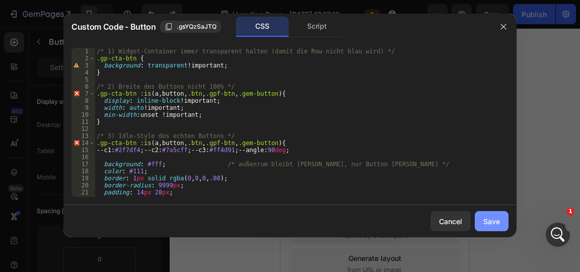
click at [489, 226] on div "Save" at bounding box center [492, 221] width 17 height 11
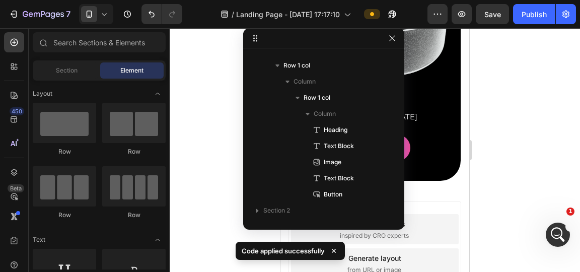
click at [393, 38] on icon "button" at bounding box center [392, 38] width 8 height 8
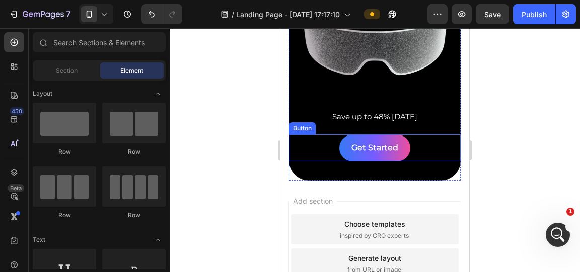
click at [339, 134] on div "Get Started Button" at bounding box center [375, 147] width 172 height 27
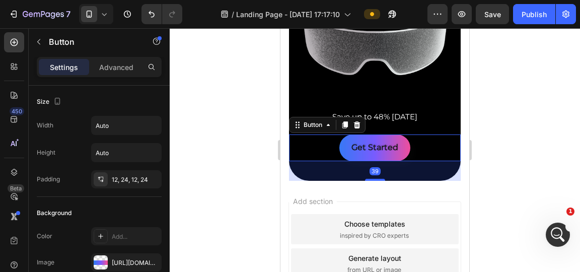
click at [353, 135] on button "Get Started" at bounding box center [375, 147] width 71 height 27
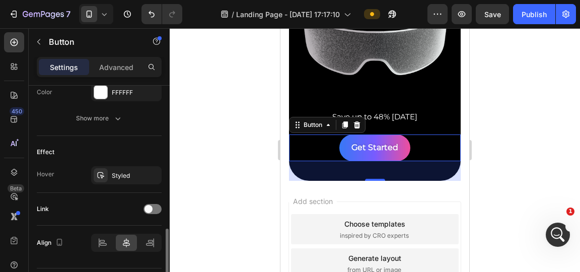
scroll to position [479, 0]
click at [153, 174] on icon "button" at bounding box center [151, 175] width 8 height 8
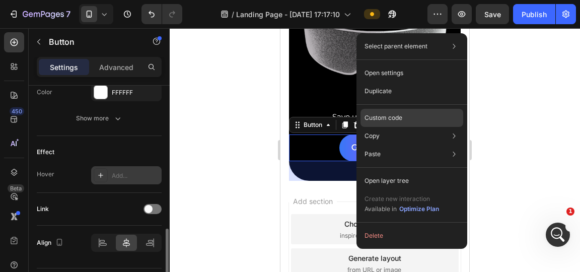
click at [404, 145] on div "Custom code" at bounding box center [412, 154] width 103 height 18
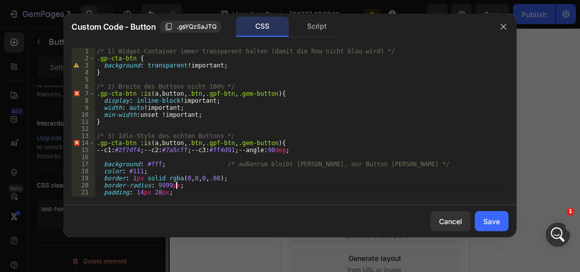
click at [323, 182] on div "/* 1) Widget-Container immer transparent halten (damit die Row nicht blau wird)…" at bounding box center [299, 129] width 408 height 163
type textarea "}"
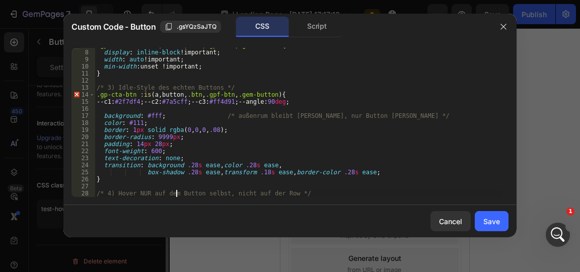
type textarea ".gp-cta-btn :is(a, button, .btn,"
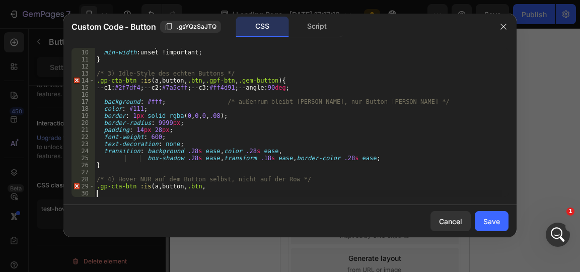
scroll to position [91, 0]
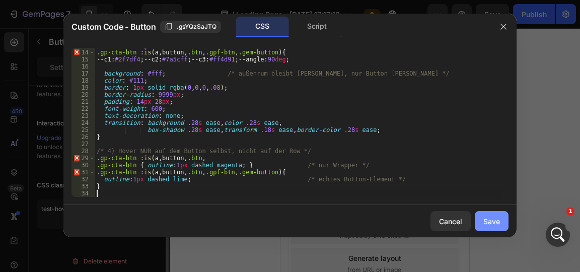
click at [494, 224] on div "Save" at bounding box center [492, 221] width 17 height 11
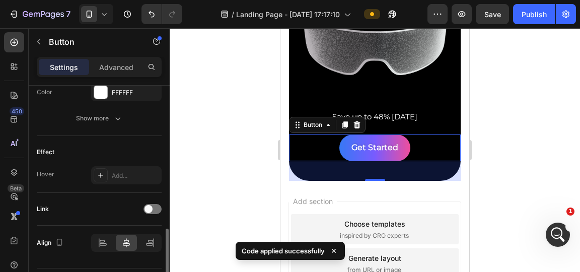
click at [247, 157] on div at bounding box center [375, 150] width 411 height 244
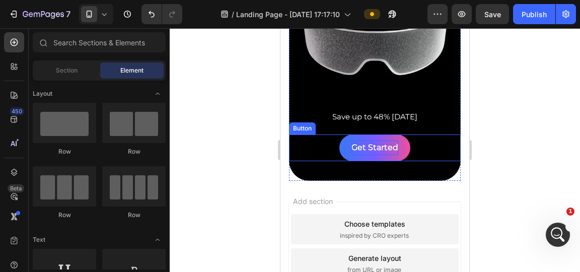
click at [360, 149] on p "Get Started" at bounding box center [375, 148] width 47 height 15
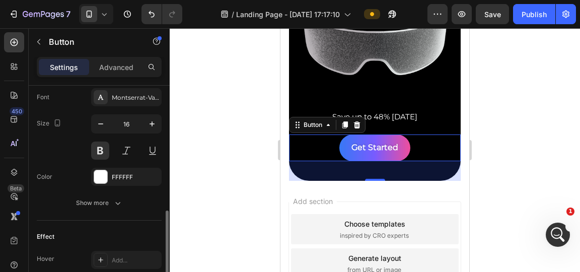
scroll to position [385, 0]
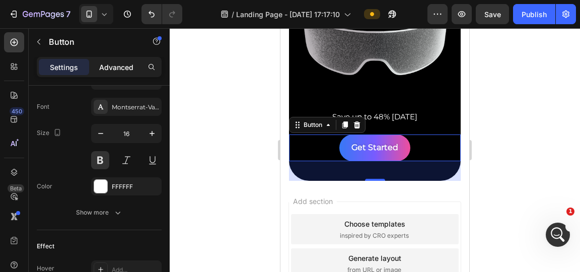
click at [113, 63] on p "Advanced" at bounding box center [116, 67] width 34 height 11
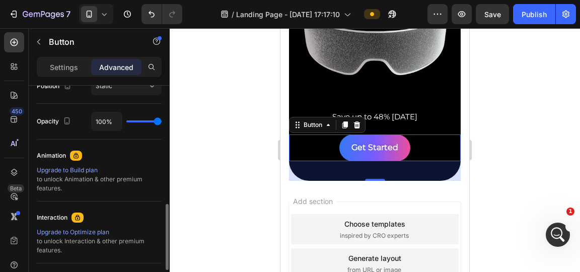
scroll to position [483, 0]
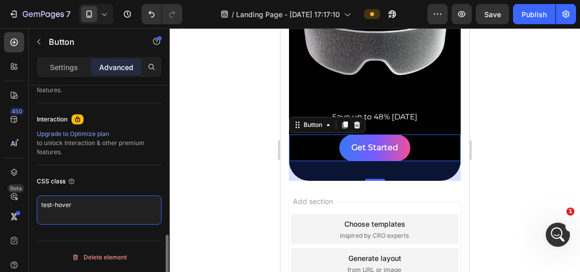
click at [123, 208] on textarea "test-hover" at bounding box center [99, 209] width 125 height 29
paste textarea "gp-cta-btn"
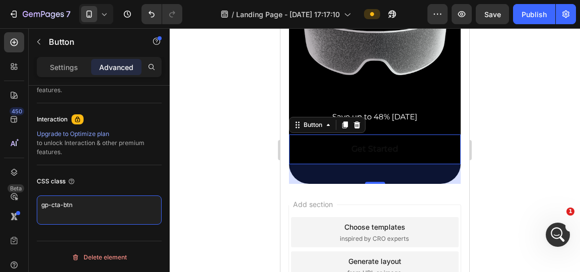
type textarea "gp-cta-btn"
click at [250, 156] on div at bounding box center [375, 150] width 411 height 244
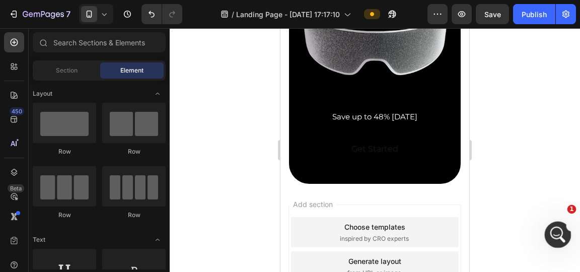
click html
click at [551, 235] on icon "Intercom-Nachrichtendienst öffnen" at bounding box center [557, 233] width 17 height 17
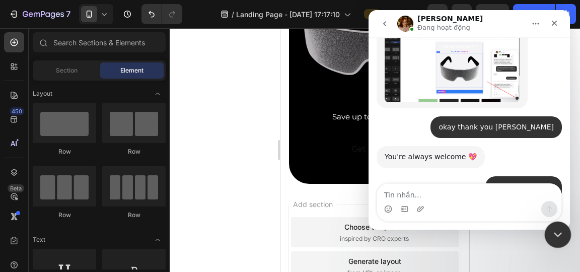
scroll to position [1728, 0]
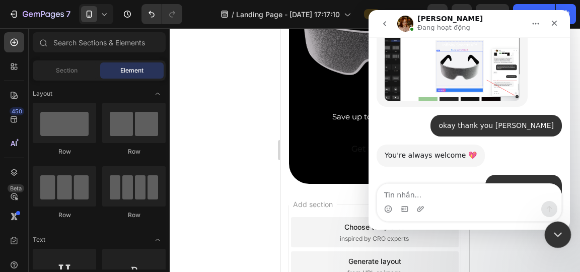
click at [556, 224] on div "Intercom-Nachrichtendienst schließen" at bounding box center [557, 233] width 24 height 24
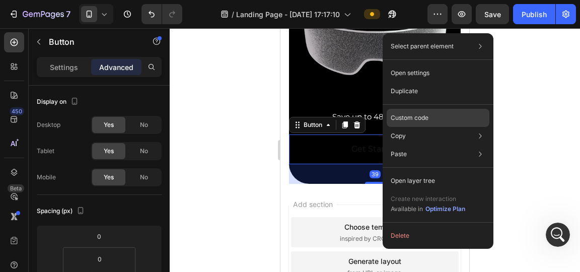
click at [435, 145] on div "Custom code" at bounding box center [438, 154] width 103 height 18
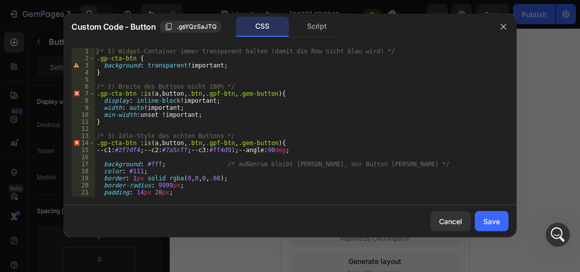
click at [341, 159] on div "/* 1) Widget-Container immer transparent halten (damit die Row nicht blau wird)…" at bounding box center [299, 129] width 408 height 163
type textarea "}"
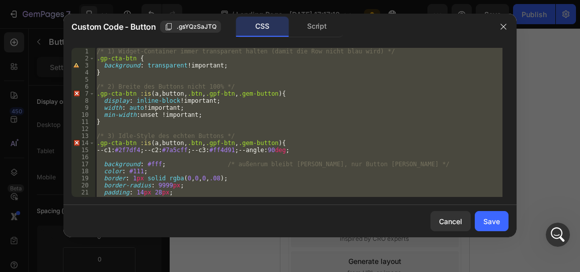
paste textarea
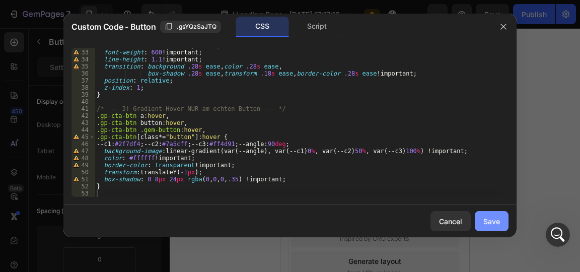
click at [498, 226] on div "Save" at bounding box center [492, 221] width 17 height 11
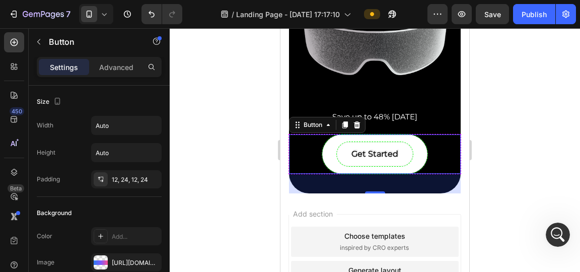
click at [496, 150] on div at bounding box center [375, 150] width 411 height 244
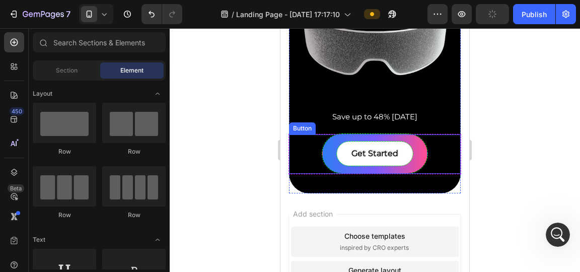
click at [418, 152] on button "Get Started" at bounding box center [374, 153] width 105 height 39
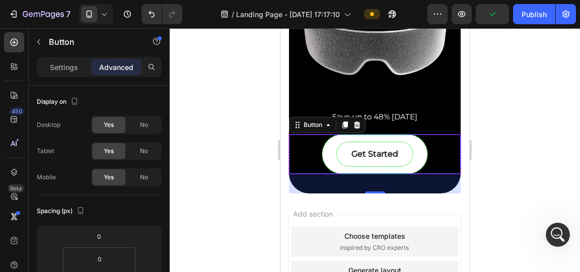
click at [490, 141] on div at bounding box center [375, 150] width 411 height 244
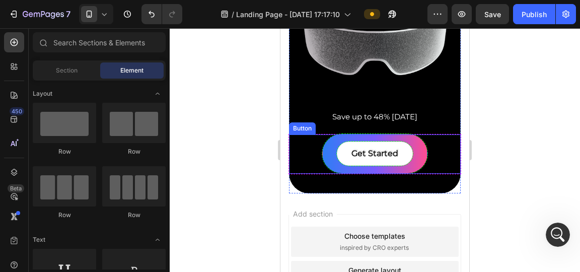
click at [326, 149] on button "Get Started" at bounding box center [374, 153] width 105 height 39
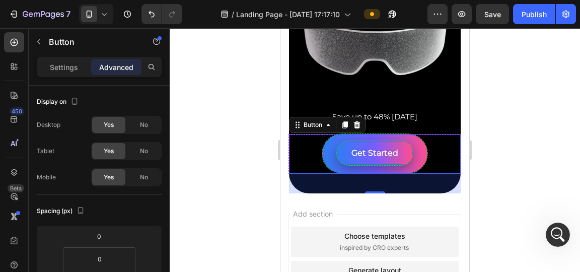
click at [343, 141] on div "Get Started" at bounding box center [375, 153] width 76 height 24
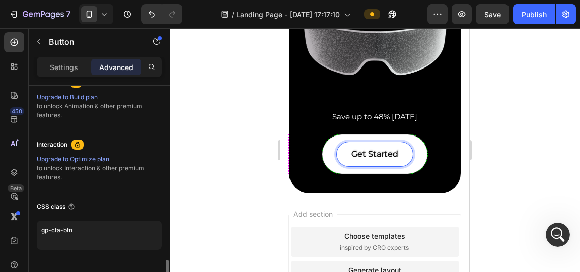
scroll to position [483, 0]
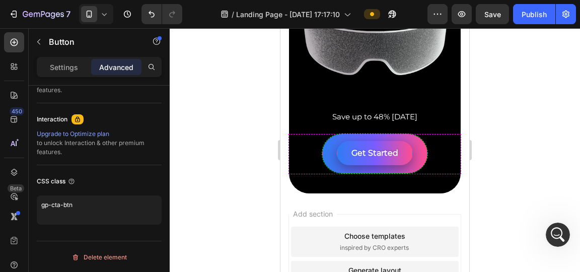
drag, startPoint x: 377, startPoint y: 148, endPoint x: 358, endPoint y: 152, distance: 19.5
click at [358, 152] on p "Get Started" at bounding box center [375, 153] width 47 height 9
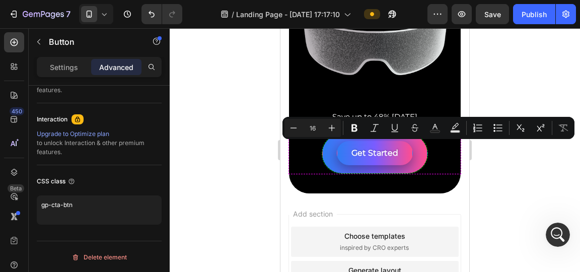
drag, startPoint x: 358, startPoint y: 152, endPoint x: 398, endPoint y: 155, distance: 40.5
click at [398, 155] on div "Get Started" at bounding box center [375, 153] width 76 height 24
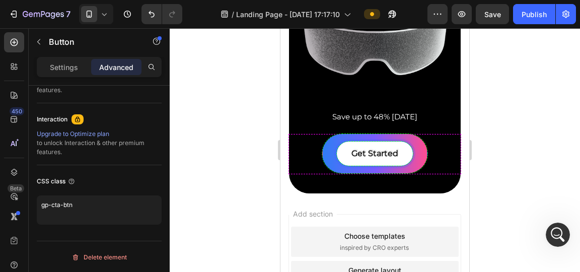
click at [417, 155] on button "Get Started" at bounding box center [374, 153] width 105 height 39
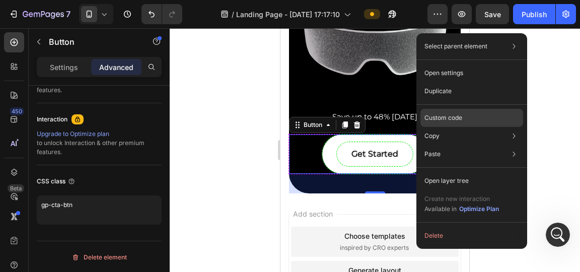
click at [468, 145] on div "Custom code" at bounding box center [472, 154] width 103 height 18
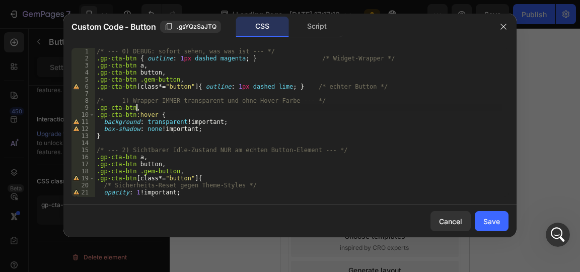
click at [291, 110] on div "/* --- 0) DEBUG: sofort sehen, was was ist --- */ .gp-cta-btn { outline : 1 px …" at bounding box center [299, 129] width 408 height 163
type textarea "}"
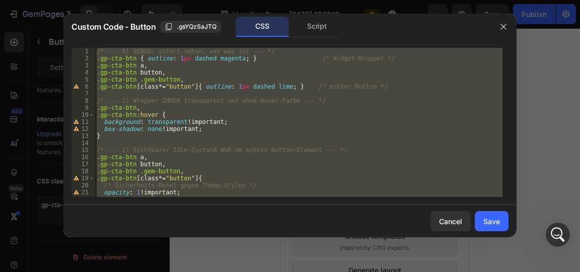
paste textarea
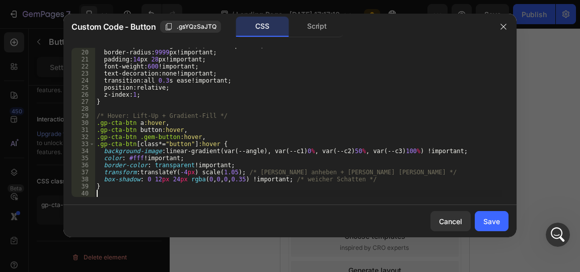
scroll to position [133, 0]
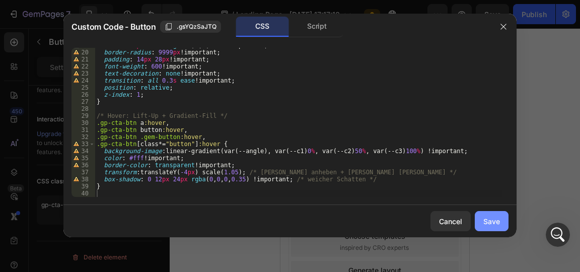
click at [497, 222] on div "Save" at bounding box center [492, 221] width 17 height 11
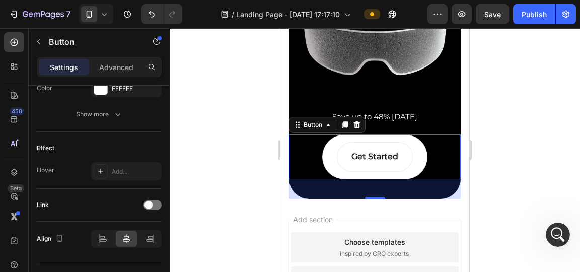
click at [224, 116] on div at bounding box center [375, 150] width 411 height 244
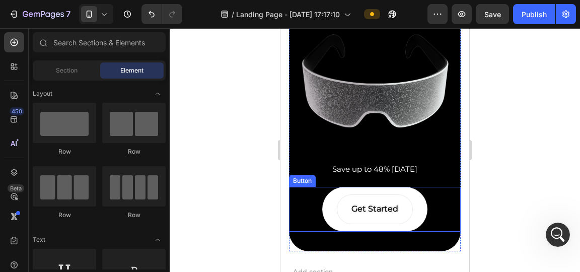
scroll to position [123, 0]
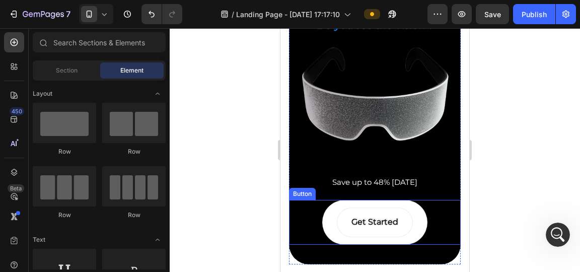
click at [299, 219] on div "Get Started Button" at bounding box center [375, 222] width 172 height 45
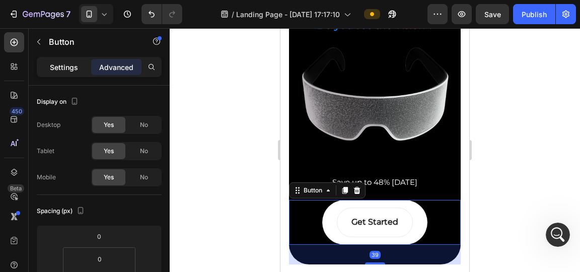
click at [55, 65] on p "Settings" at bounding box center [64, 67] width 28 height 11
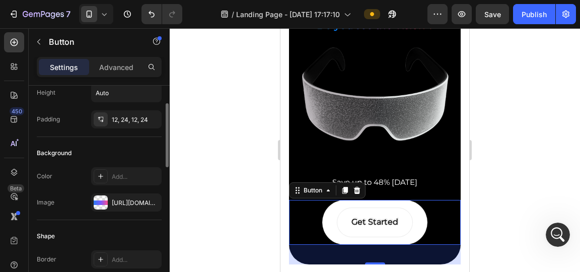
click at [122, 195] on div "[URL][DOMAIN_NAME]" at bounding box center [126, 202] width 71 height 18
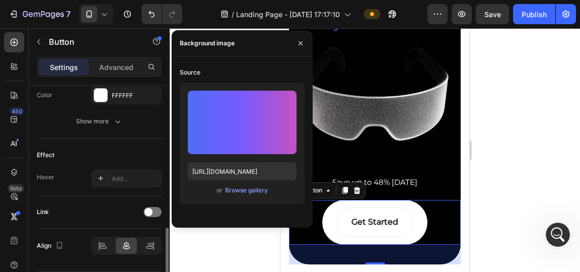
scroll to position [477, 0]
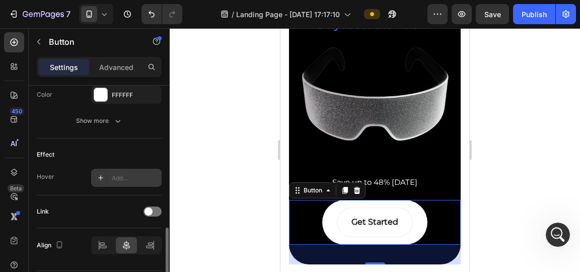
click at [128, 171] on div "Add..." at bounding box center [126, 178] width 71 height 18
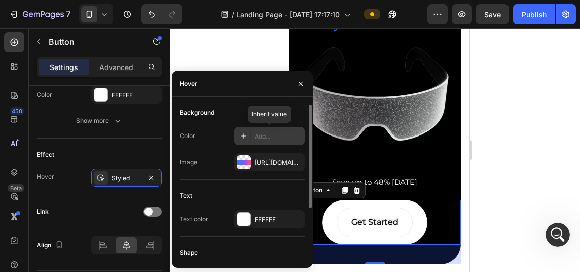
click at [260, 134] on div "Add..." at bounding box center [278, 136] width 47 height 9
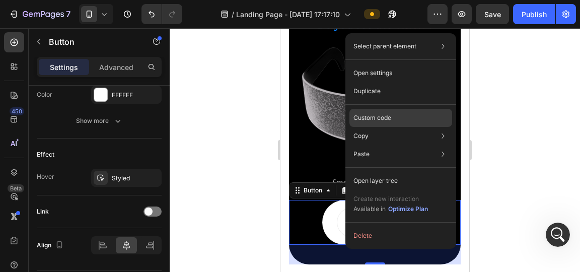
click at [410, 145] on div "Custom code" at bounding box center [401, 154] width 103 height 18
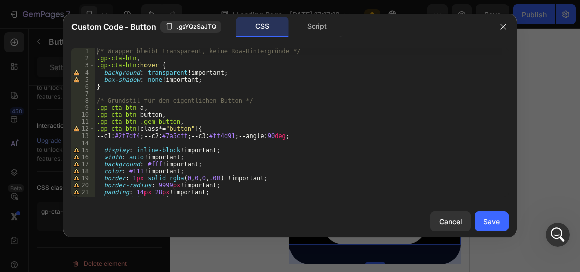
click at [219, 104] on div "/* Wrapper bleibt transparent, keine Row-Hintergründe */ .gp-cta-btn , .gp-cta-…" at bounding box center [299, 129] width 408 height 163
type textarea "}"
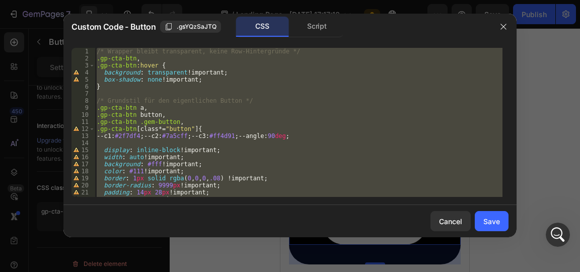
paste textarea
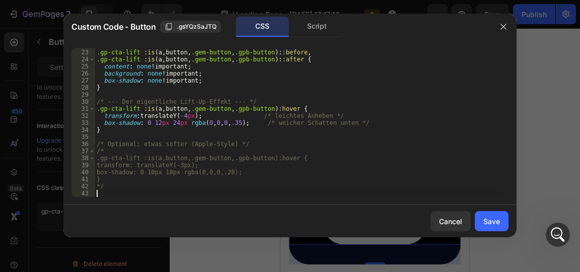
scroll to position [154, 0]
click at [498, 216] on div "Save" at bounding box center [492, 221] width 17 height 11
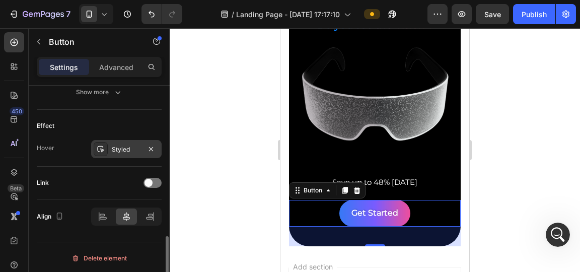
scroll to position [506, 0]
click at [116, 71] on p "Advanced" at bounding box center [116, 67] width 34 height 11
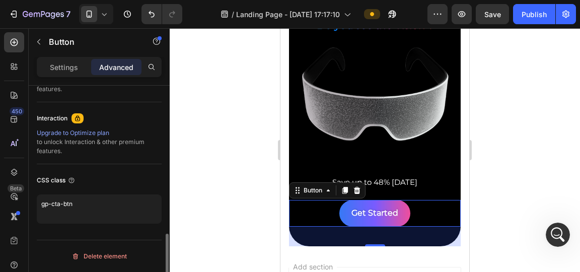
scroll to position [483, 0]
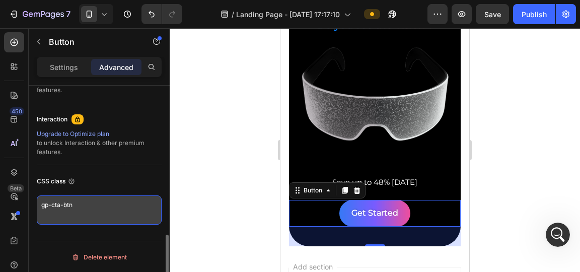
click at [82, 210] on textarea "gp-cta-btn" at bounding box center [99, 209] width 125 height 29
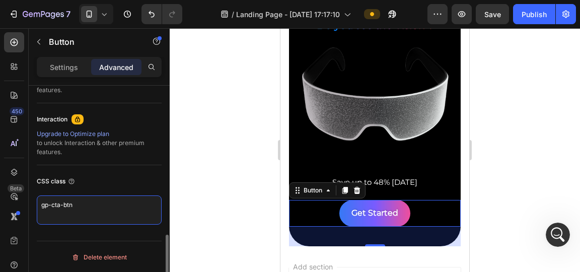
paste textarea "lift"
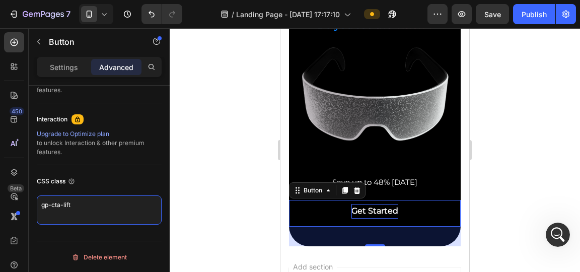
type textarea "gp-cta-lift"
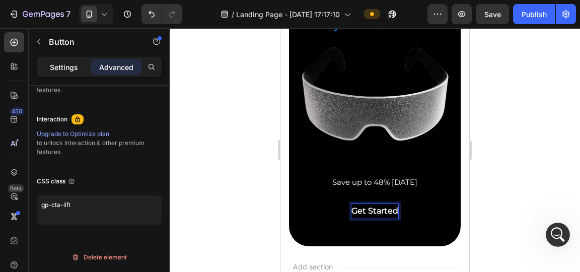
click at [83, 64] on div "Settings" at bounding box center [64, 67] width 50 height 16
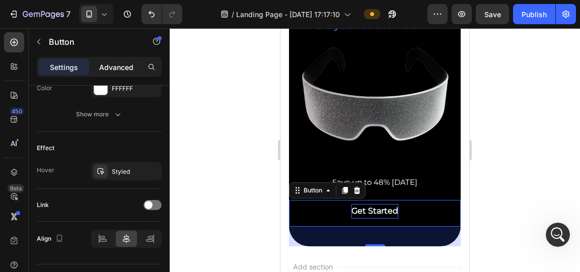
click at [117, 70] on p "Advanced" at bounding box center [116, 67] width 34 height 11
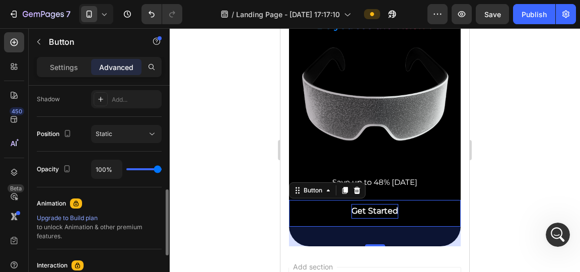
scroll to position [375, 0]
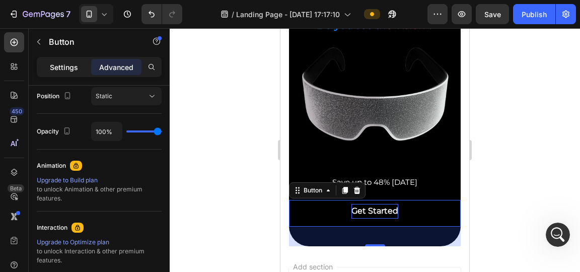
click at [60, 74] on div "Settings" at bounding box center [64, 67] width 50 height 16
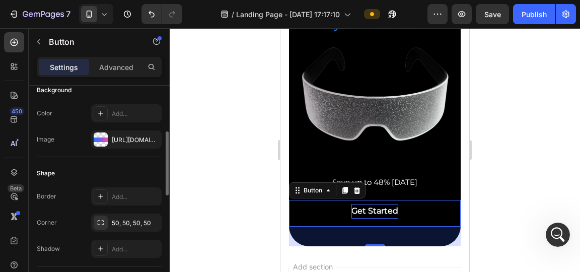
scroll to position [116, 0]
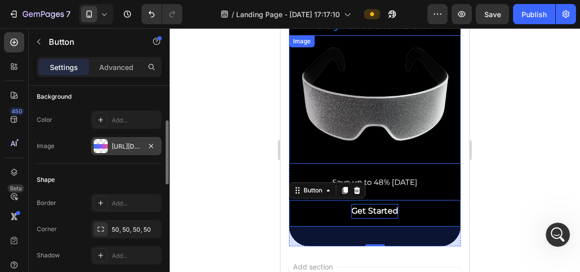
click at [109, 144] on div "[URL][DOMAIN_NAME]" at bounding box center [126, 146] width 71 height 18
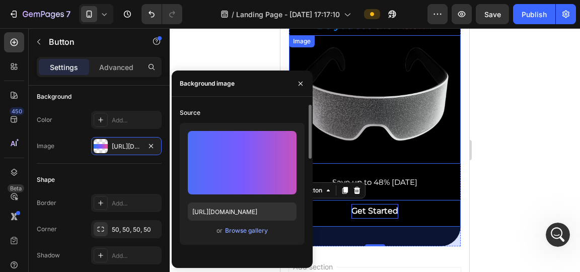
drag, startPoint x: 240, startPoint y: 162, endPoint x: 215, endPoint y: 125, distance: 44.2
click at [215, 125] on div "Upload Image [URL][DOMAIN_NAME] or Browse gallery" at bounding box center [242, 184] width 125 height 122
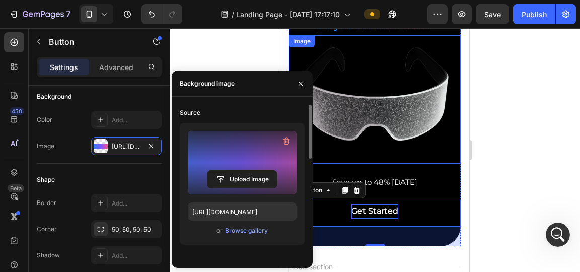
click at [226, 147] on label at bounding box center [242, 162] width 109 height 63
click at [226, 171] on input "file" at bounding box center [243, 179] width 70 height 17
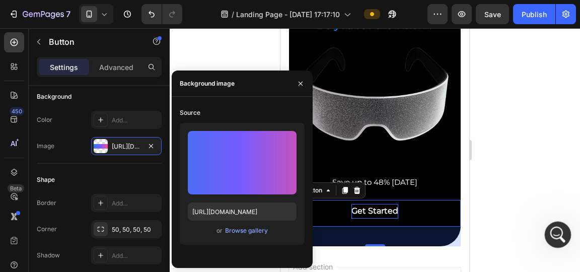
click at [549, 240] on div "Intercom-Nachrichtendienst öffnen" at bounding box center [556, 233] width 33 height 33
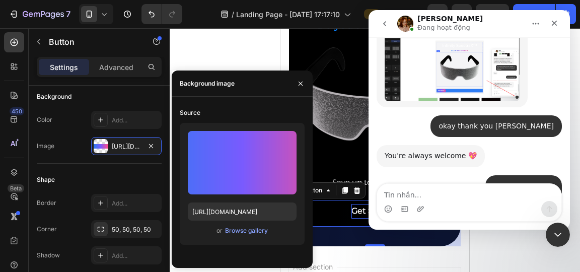
scroll to position [1728, 0]
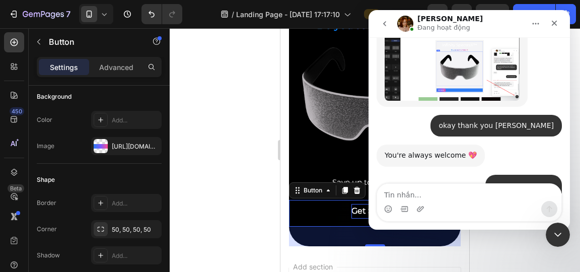
click at [489, 240] on div at bounding box center [375, 150] width 411 height 244
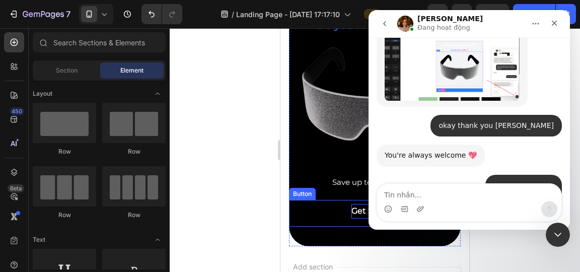
click at [330, 205] on div "Get Started Button" at bounding box center [375, 213] width 172 height 27
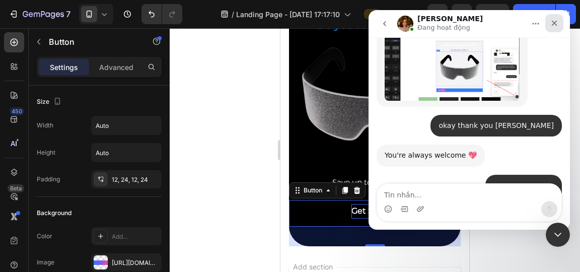
click at [557, 19] on icon "Schließen" at bounding box center [555, 23] width 8 height 8
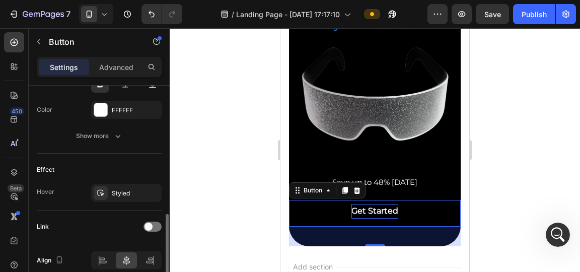
scroll to position [506, 0]
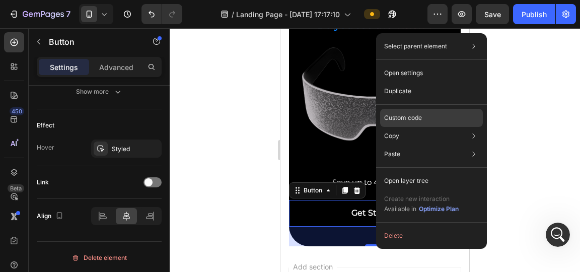
click at [450, 145] on div "Custom code" at bounding box center [431, 154] width 103 height 18
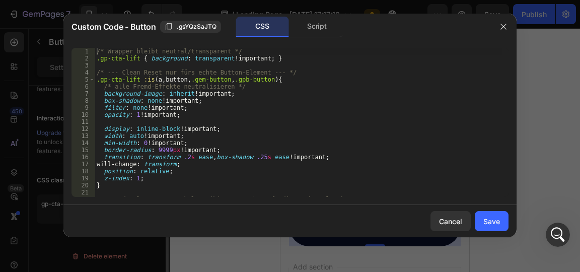
scroll to position [483, 0]
click at [326, 122] on div "/* Wrapper bleibt neutral/transparent */ .gp-cta-lift { background : transparen…" at bounding box center [299, 129] width 408 height 163
type textarea "*/"
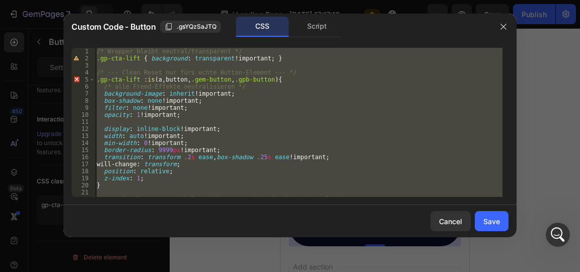
paste textarea
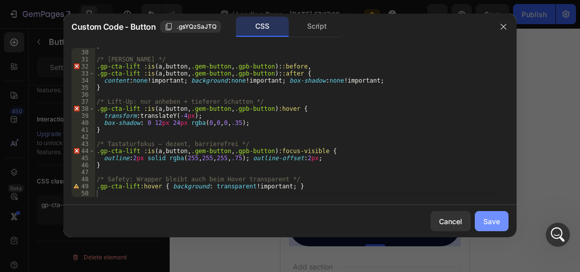
click at [494, 223] on div "Save" at bounding box center [492, 221] width 17 height 11
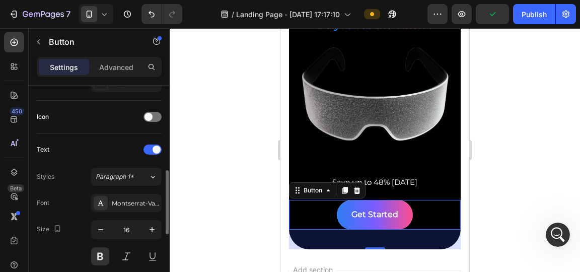
scroll to position [287, 0]
click at [120, 69] on p "Advanced" at bounding box center [116, 67] width 34 height 11
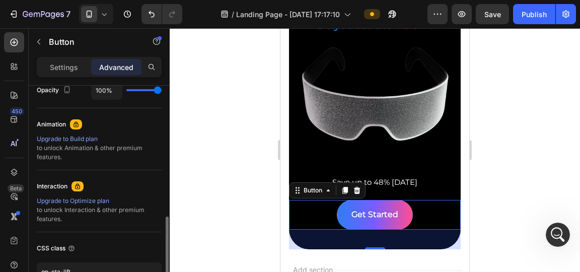
scroll to position [483, 0]
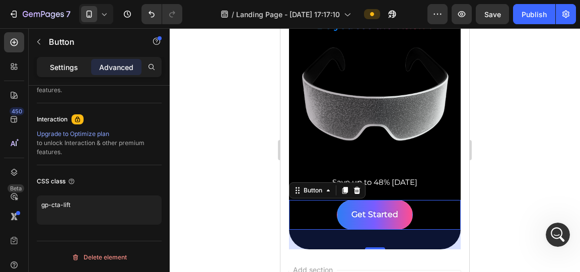
click at [63, 65] on p "Settings" at bounding box center [64, 67] width 28 height 11
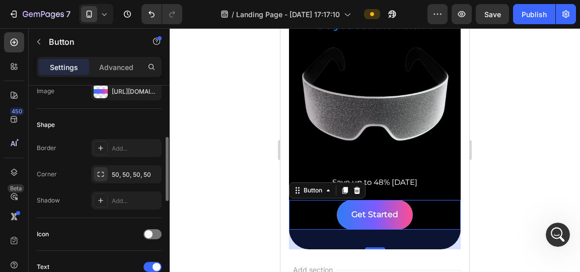
scroll to position [172, 0]
click at [108, 169] on div "50, 50, 50, 50" at bounding box center [126, 174] width 71 height 18
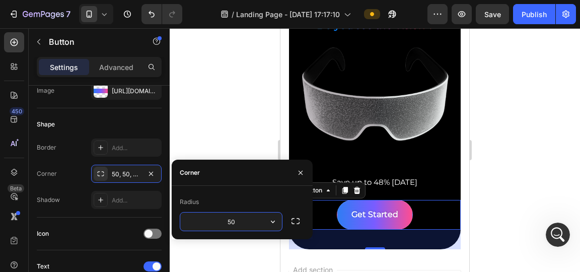
click at [248, 221] on input "50" at bounding box center [231, 222] width 102 height 18
type input "6"
type input "5"
type input "1"
click at [298, 166] on button "button" at bounding box center [301, 173] width 16 height 16
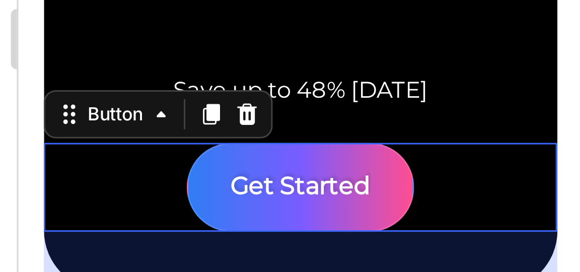
scroll to position [138, 0]
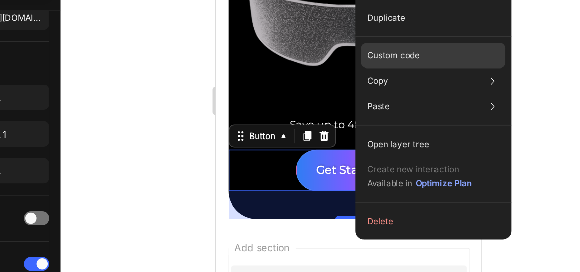
click at [417, 120] on p "Custom code" at bounding box center [407, 117] width 38 height 9
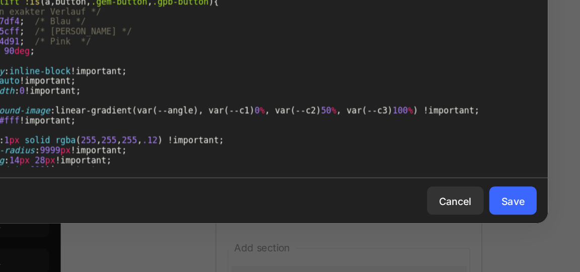
click at [324, 156] on div "/* Wrapper/Row bleibt neutral */ .gp-cta-lift { background : transparent !impor…" at bounding box center [299, 129] width 408 height 163
type textarea ".gp-cta-lift:hover { background: transparent !important; }"
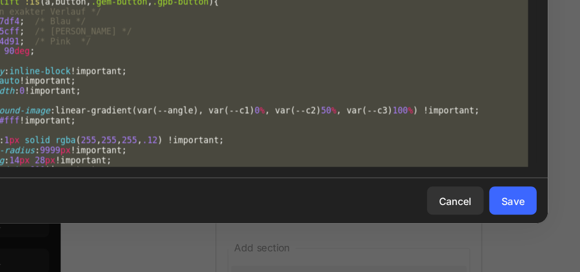
scroll to position [0, 0]
paste textarea
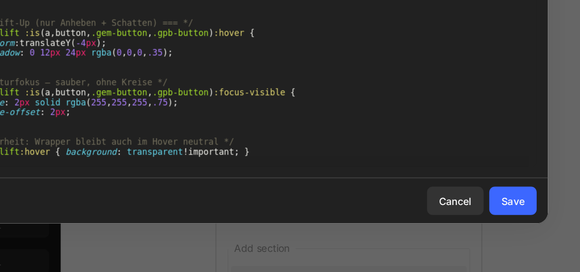
scroll to position [274, 0]
click at [497, 227] on button "Save" at bounding box center [492, 221] width 34 height 20
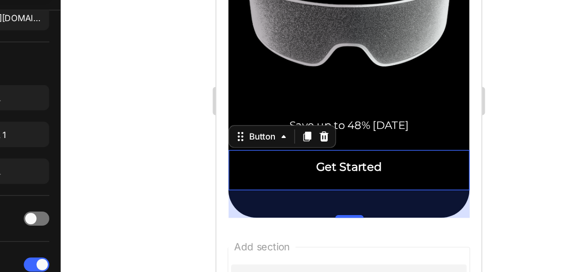
click at [331, 102] on button "Get Started" at bounding box center [310, 99] width 75 height 29
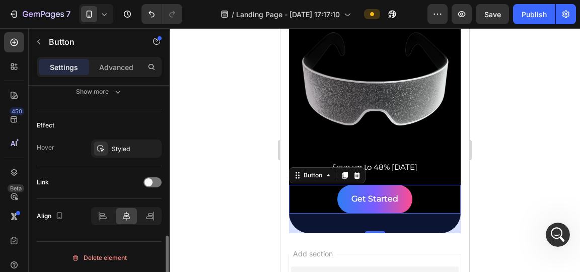
scroll to position [505, 0]
click at [120, 151] on div "Styled" at bounding box center [126, 149] width 29 height 9
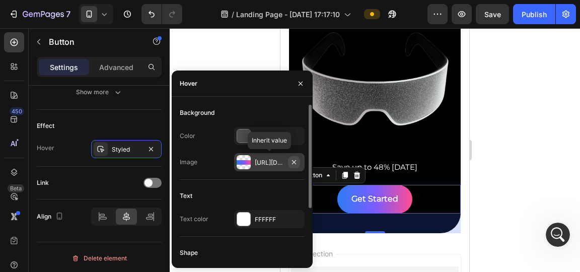
click at [298, 160] on icon "button" at bounding box center [294, 162] width 8 height 8
click at [265, 143] on div "4D4D4D" at bounding box center [269, 136] width 71 height 18
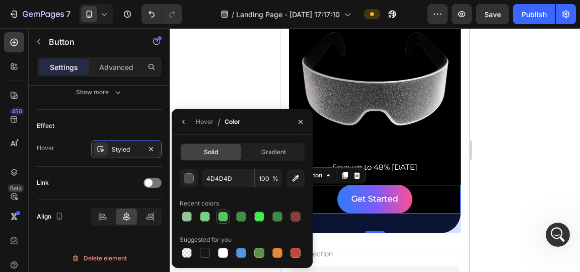
click at [223, 217] on div at bounding box center [223, 217] width 10 height 10
type input "2ABA34"
type input "77"
click at [189, 121] on button "button" at bounding box center [184, 122] width 16 height 16
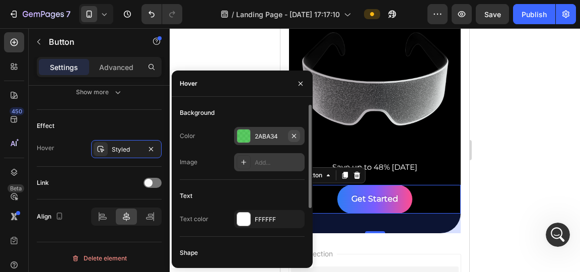
click at [297, 138] on icon "button" at bounding box center [294, 136] width 8 height 8
click at [299, 80] on icon "button" at bounding box center [301, 84] width 8 height 8
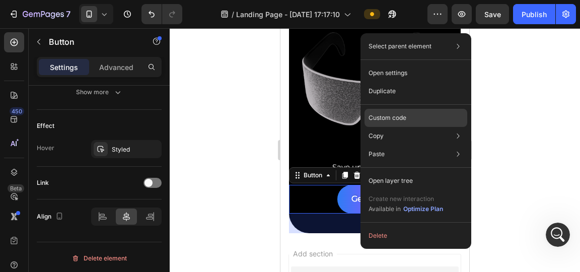
click at [424, 145] on div "Custom code" at bounding box center [416, 154] width 103 height 18
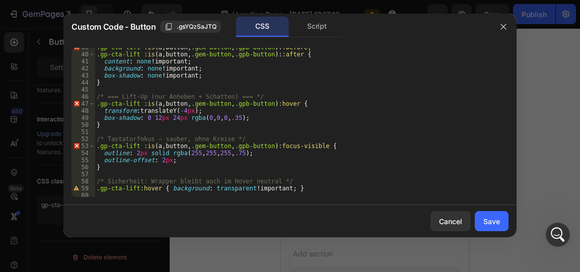
scroll to position [274, 0]
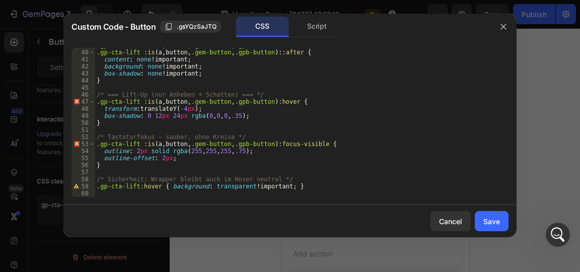
click at [240, 130] on div ".gp-cta-lift :is ( a , button , .gem-button , .gpb-button ): :before , .gp-cta-…" at bounding box center [299, 123] width 408 height 163
type textarea ".gp-cta-lift:hover { background: transparent !important; }"
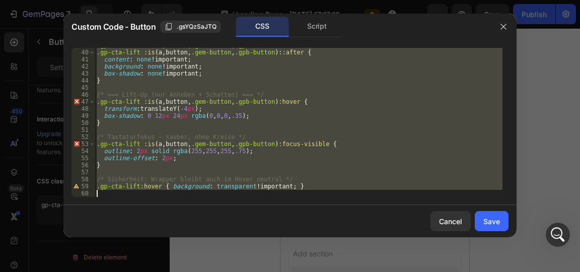
paste textarea
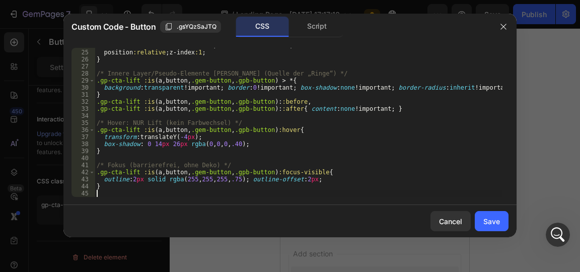
scroll to position [168, 0]
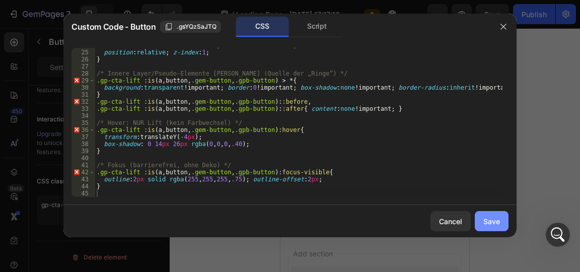
click at [497, 223] on div "Save" at bounding box center [492, 221] width 17 height 11
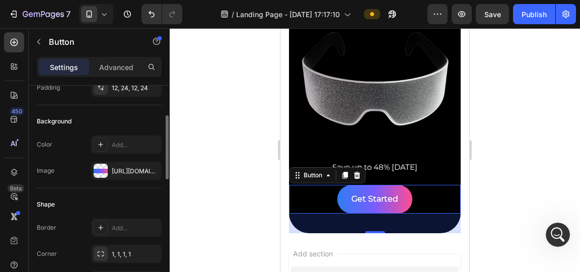
scroll to position [91, 0]
click at [548, 241] on div "Intercom-Nachrichtendienst öffnen" at bounding box center [556, 233] width 33 height 33
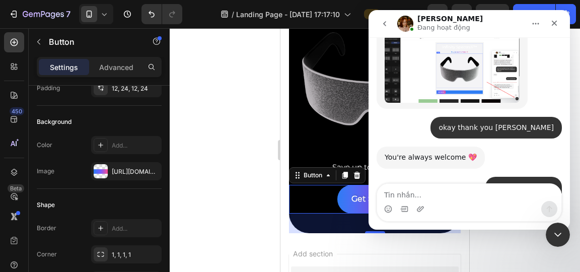
scroll to position [1728, 0]
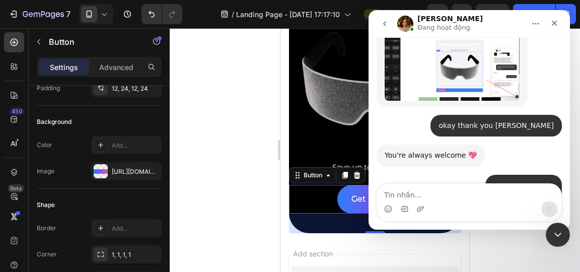
click at [448, 189] on textarea "Tin nhắn..." at bounding box center [469, 192] width 184 height 17
type textarea "[PERSON_NAME]"
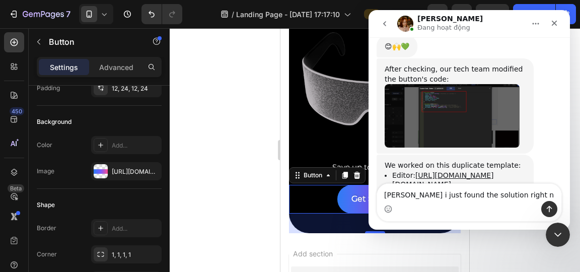
scroll to position [1943, 0]
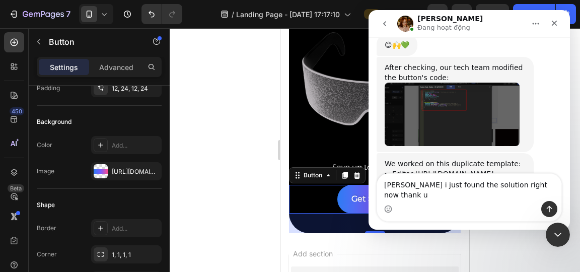
type textarea "[PERSON_NAME] i just found the solution right now thank u"
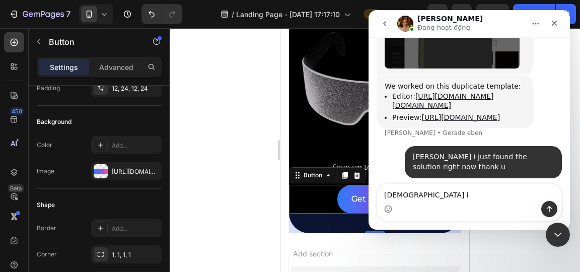
scroll to position [2022, 0]
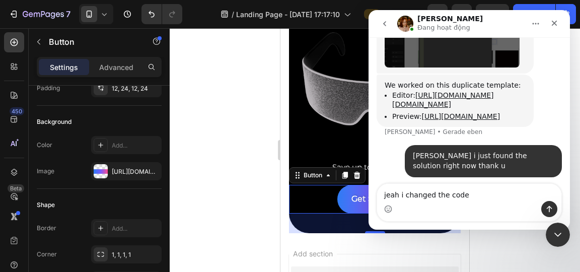
type textarea "jeah i changed the code"
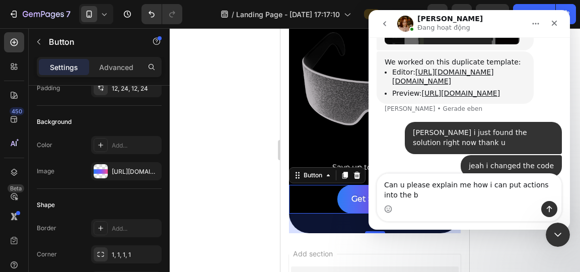
scroll to position [2055, 0]
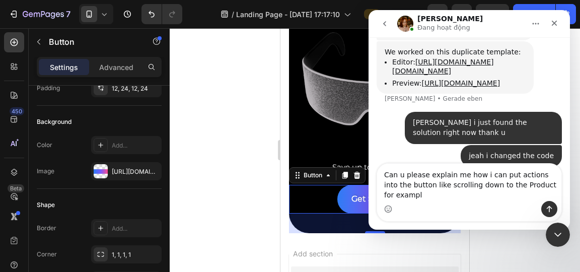
type textarea "Can u please explain me how i can put actions into the button like scrolling do…"
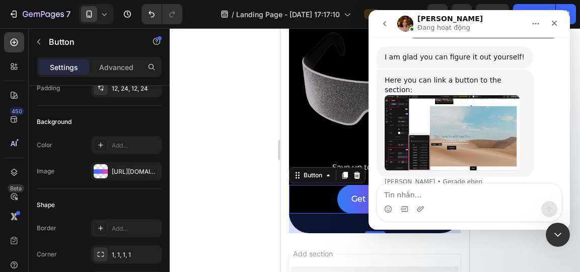
scroll to position [2178, 0]
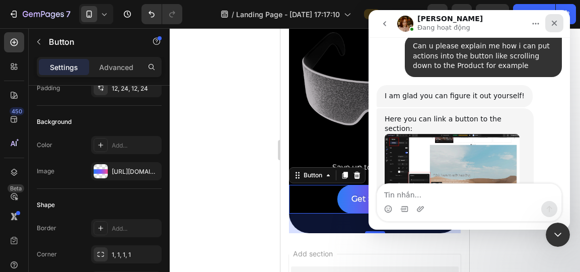
click at [555, 21] on icon "Schließen" at bounding box center [555, 23] width 8 height 8
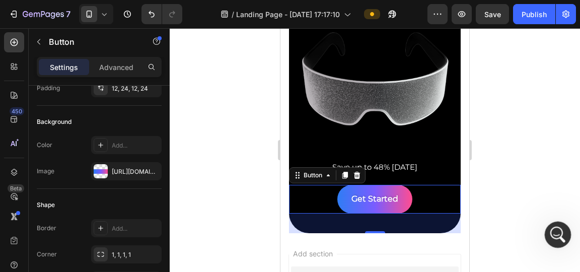
click at [561, 243] on div "Intercom-Nachrichtendienst öffnen" at bounding box center [556, 233] width 33 height 33
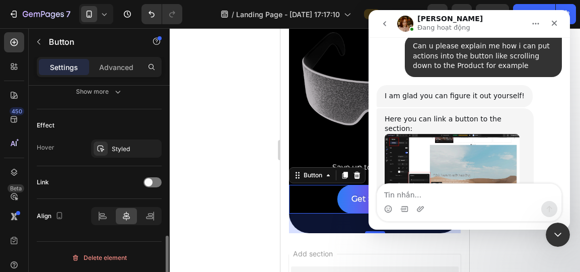
scroll to position [506, 0]
click at [157, 180] on div at bounding box center [153, 182] width 18 height 10
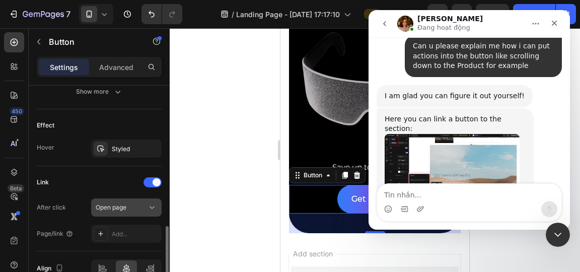
click at [111, 206] on span "Open page" at bounding box center [111, 208] width 31 height 8
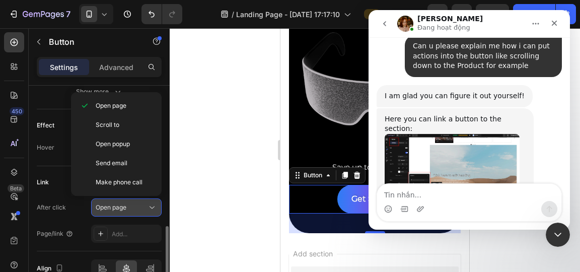
click at [111, 206] on span "Open page" at bounding box center [111, 208] width 31 height 8
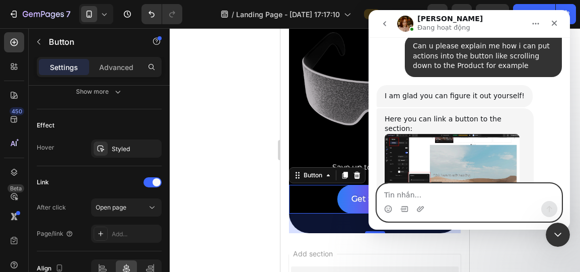
click at [445, 185] on textarea "Tin nhắn..." at bounding box center [469, 192] width 184 height 17
type textarea "Ahh i thought it was only a link"
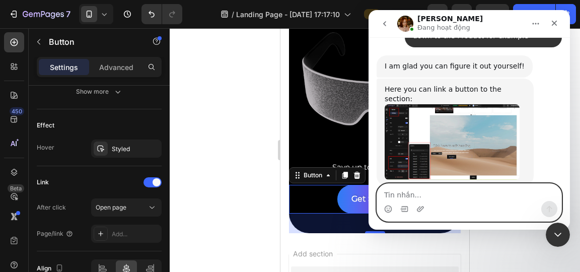
scroll to position [2208, 0]
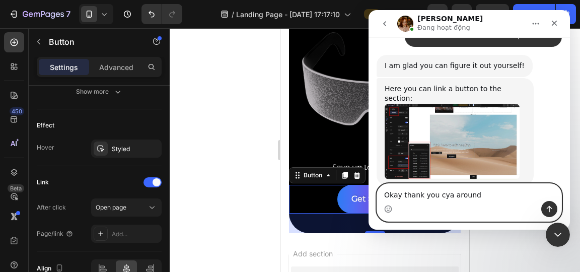
type textarea "Okay thank you cya around"
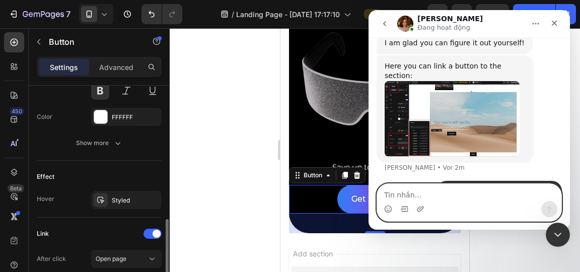
scroll to position [454, 0]
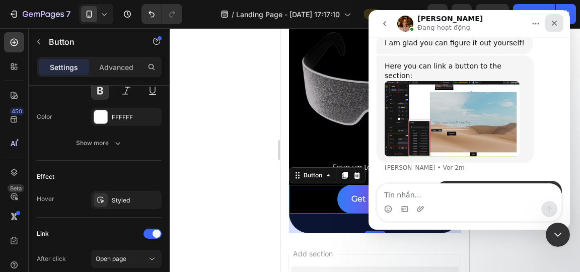
click at [551, 22] on icon "Schließen" at bounding box center [555, 23] width 8 height 8
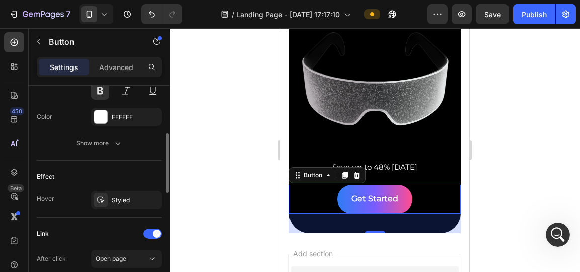
scroll to position [381, 0]
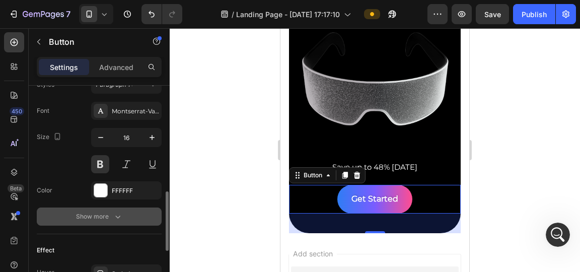
click at [93, 209] on button "Show more" at bounding box center [99, 217] width 125 height 18
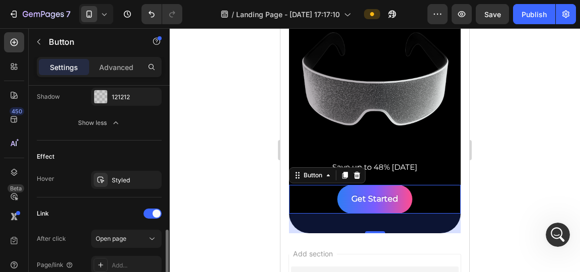
scroll to position [631, 0]
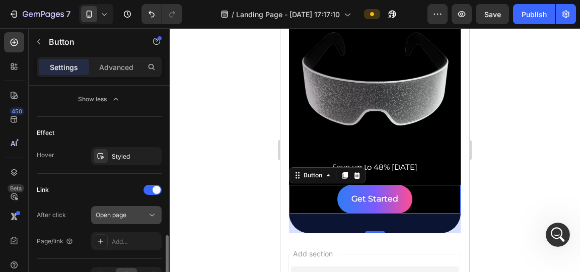
click at [134, 212] on div "Open page" at bounding box center [121, 215] width 51 height 9
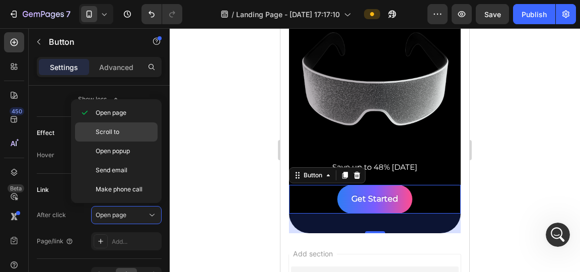
click at [125, 132] on p "Scroll to" at bounding box center [124, 131] width 57 height 9
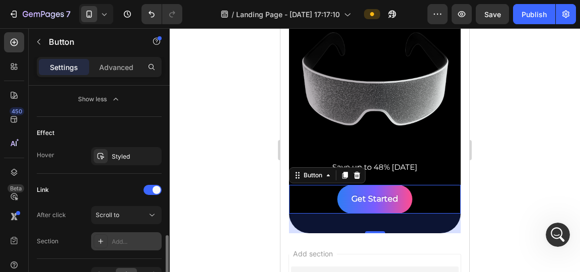
click at [121, 238] on div "Add..." at bounding box center [135, 241] width 47 height 9
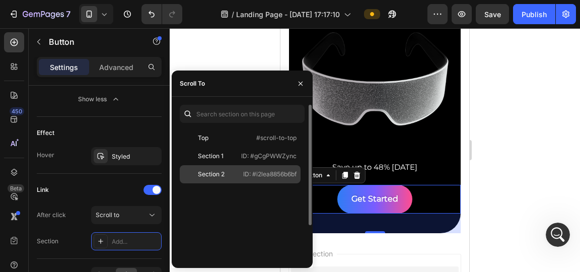
click at [204, 178] on div "Section 2" at bounding box center [211, 174] width 27 height 9
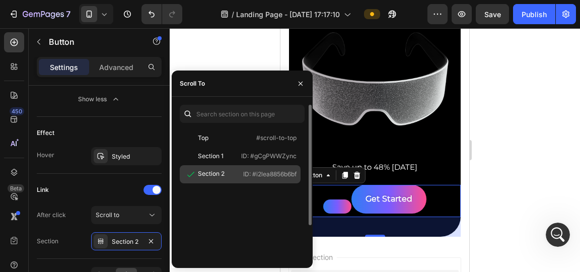
click at [215, 178] on div "Section 2" at bounding box center [211, 173] width 27 height 9
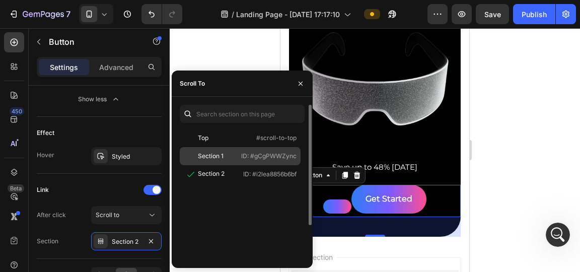
click at [217, 156] on div "Section 1" at bounding box center [211, 156] width 26 height 9
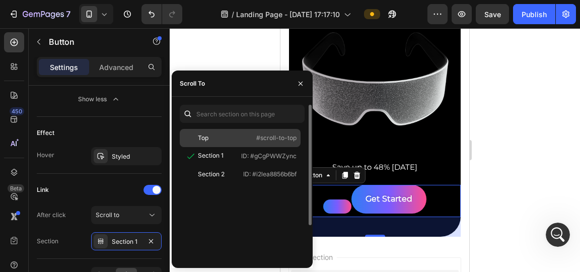
click at [216, 139] on div "Top" at bounding box center [213, 137] width 58 height 9
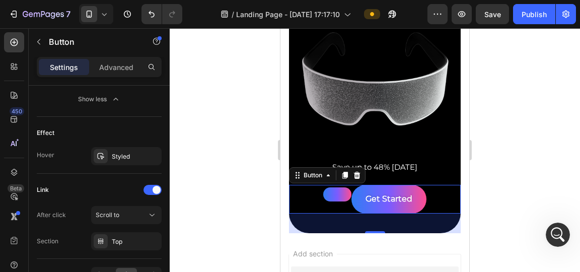
click at [340, 214] on div "39" at bounding box center [375, 224] width 172 height 20
click at [154, 186] on span at bounding box center [157, 190] width 8 height 8
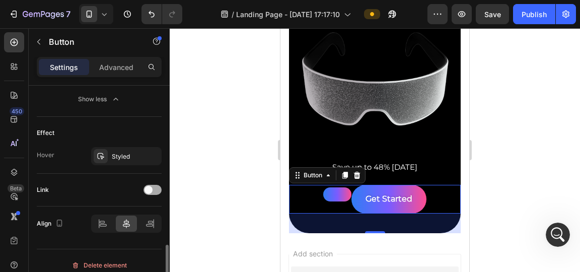
click at [155, 187] on div at bounding box center [153, 190] width 18 height 10
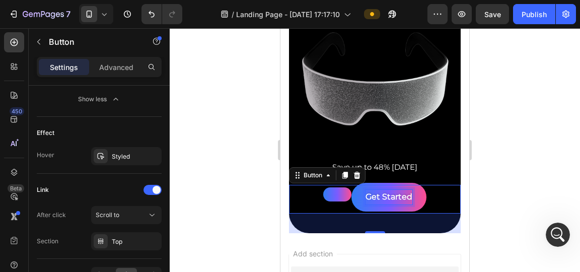
click at [366, 191] on p "Get Started" at bounding box center [389, 197] width 47 height 15
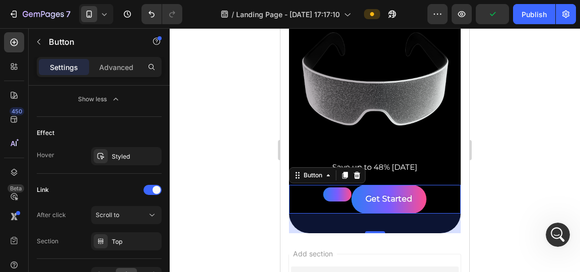
click at [486, 167] on div at bounding box center [375, 150] width 411 height 244
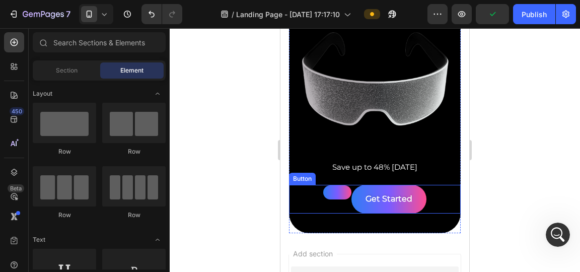
click at [333, 190] on link at bounding box center [337, 192] width 28 height 14
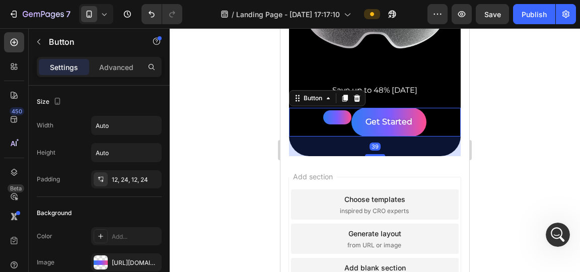
scroll to position [241, 0]
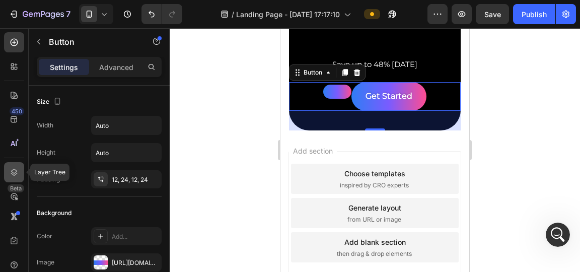
click at [8, 169] on div at bounding box center [14, 172] width 20 height 20
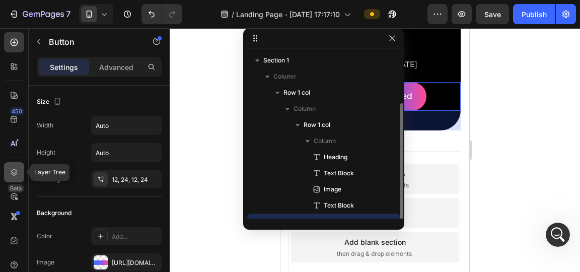
scroll to position [27, 0]
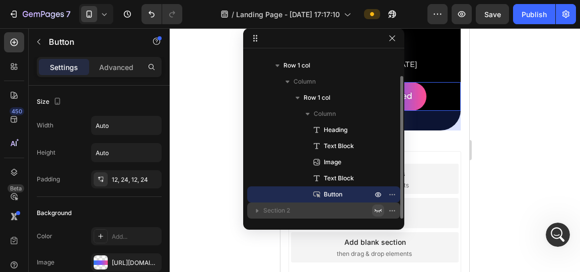
click at [378, 210] on icon "button" at bounding box center [378, 211] width 8 height 8
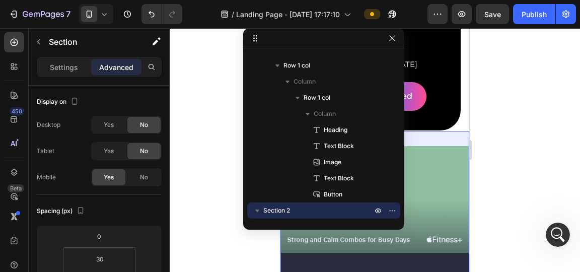
click at [517, 139] on div at bounding box center [375, 150] width 411 height 244
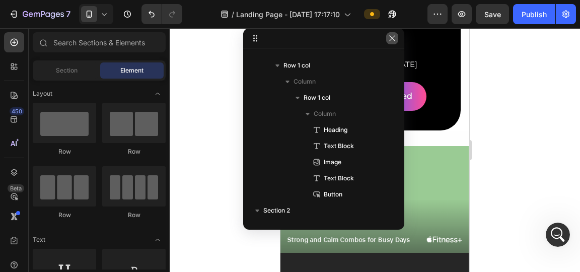
click at [390, 40] on icon "button" at bounding box center [392, 38] width 6 height 6
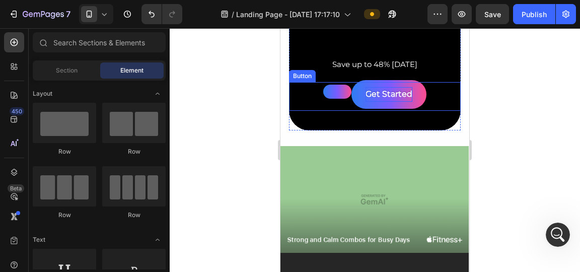
click at [392, 89] on p "Get Started" at bounding box center [389, 94] width 47 height 15
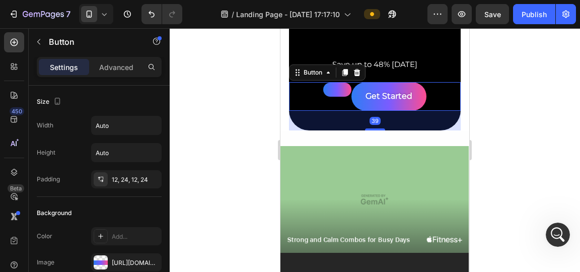
click at [335, 86] on link at bounding box center [337, 90] width 28 height 14
click at [355, 71] on icon at bounding box center [357, 72] width 7 height 7
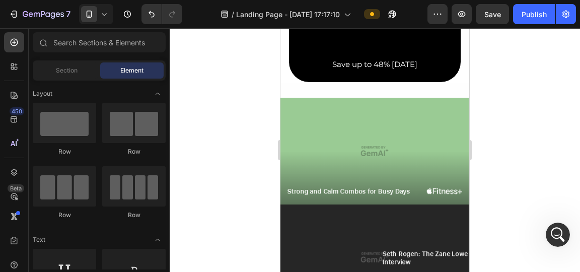
click at [144, 4] on div "7 / Landing Page - [DATE] 17:17:10 Preview Save Publish" at bounding box center [290, 14] width 580 height 29
click at [159, 16] on button "Undo/Redo" at bounding box center [152, 14] width 20 height 20
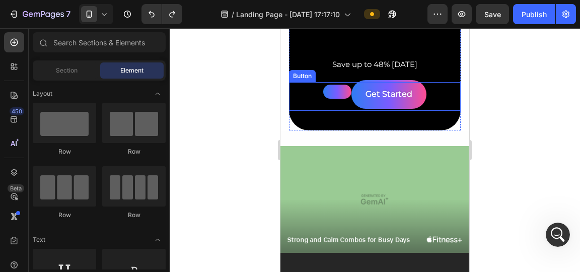
click at [358, 85] on button "Get Started" at bounding box center [389, 94] width 75 height 29
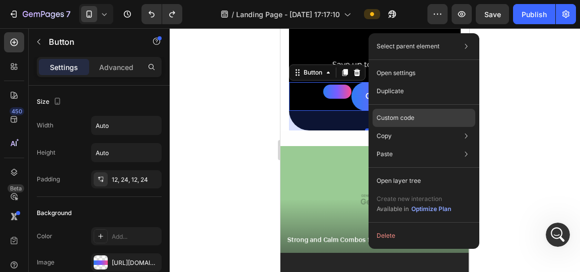
click at [451, 145] on div "Custom code" at bounding box center [424, 154] width 103 height 18
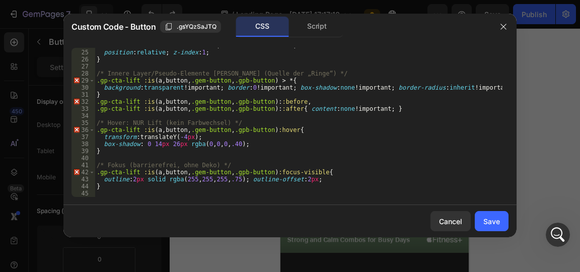
scroll to position [2270, 0]
click at [226, 80] on div "transition : transform .18 s ease , box-shadow .22 s ease ; position : relative…" at bounding box center [299, 123] width 408 height 163
type textarea "}"
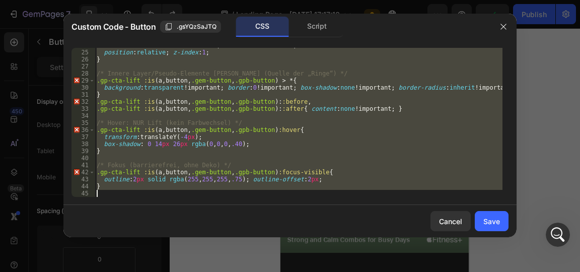
paste textarea
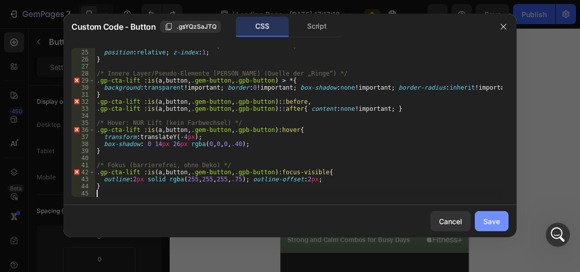
click at [492, 217] on div "Save" at bounding box center [492, 221] width 17 height 11
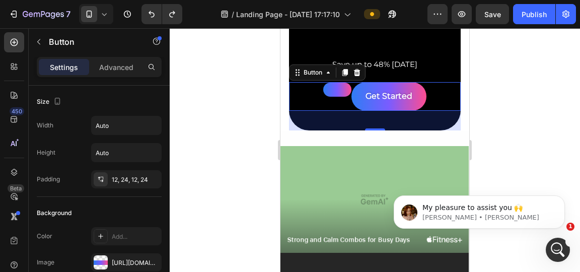
scroll to position [0, 0]
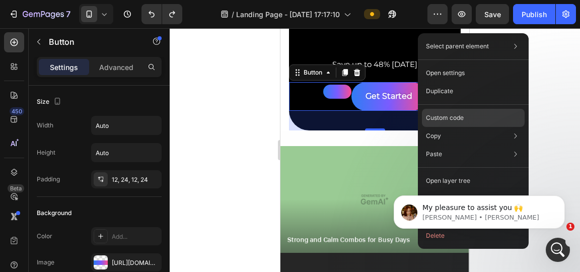
click at [452, 145] on div "Custom code" at bounding box center [473, 154] width 103 height 18
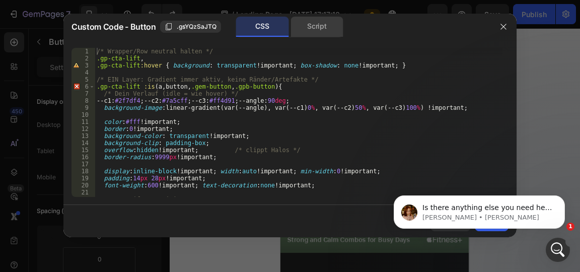
click at [310, 21] on div "Script" at bounding box center [317, 27] width 53 height 20
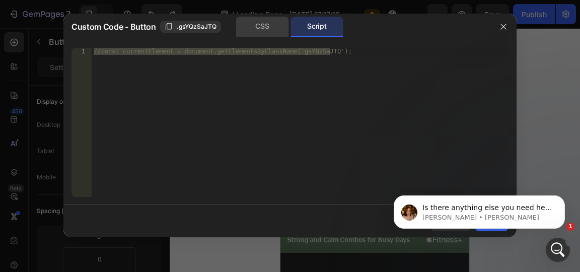
scroll to position [2294, 0]
click at [280, 25] on div "CSS" at bounding box center [262, 27] width 52 height 20
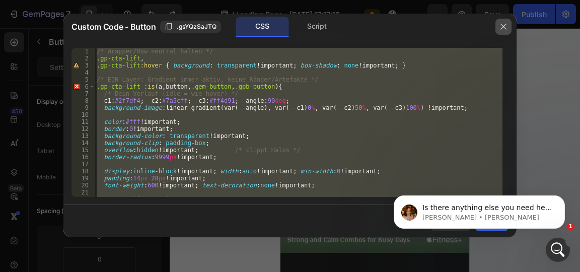
click at [507, 27] on icon "button" at bounding box center [504, 27] width 8 height 8
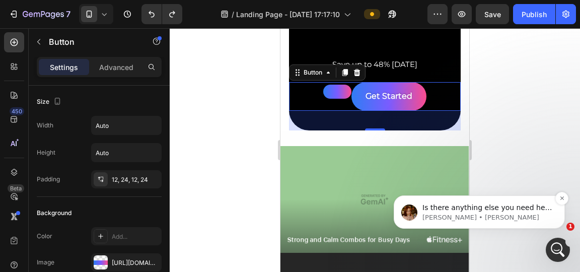
click at [489, 218] on p "[PERSON_NAME] • [PERSON_NAME]" at bounding box center [488, 217] width 130 height 9
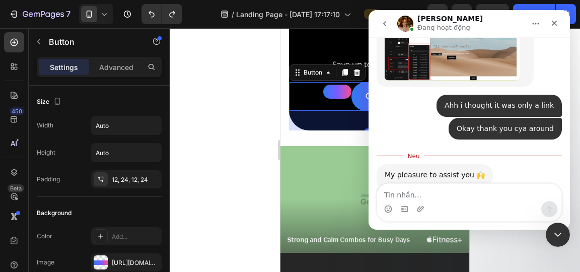
scroll to position [2310, 0]
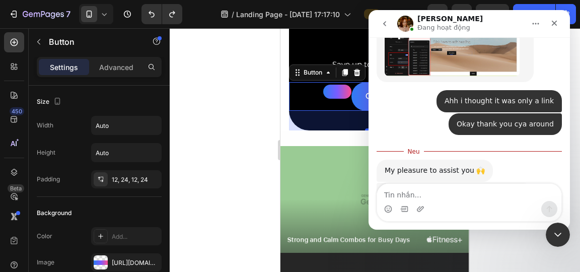
click at [495, 195] on textarea "Tin nhắn..." at bounding box center [469, 192] width 184 height 17
type textarea "No not for now thank you [PERSON_NAME]"
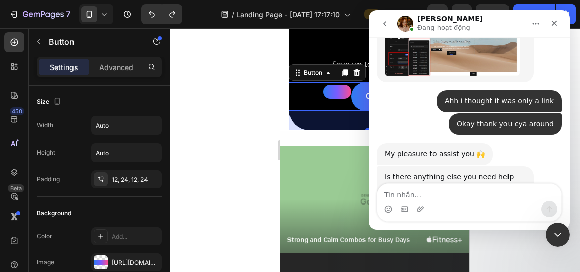
scroll to position [2324, 0]
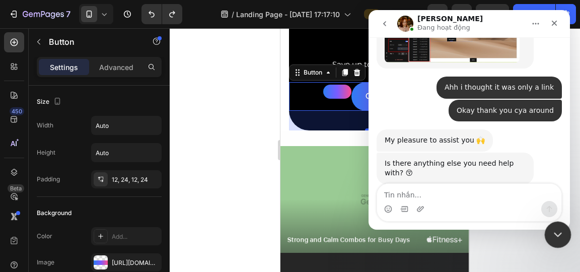
click at [567, 243] on div "Intercom-Nachrichtendienst schließen" at bounding box center [557, 233] width 24 height 24
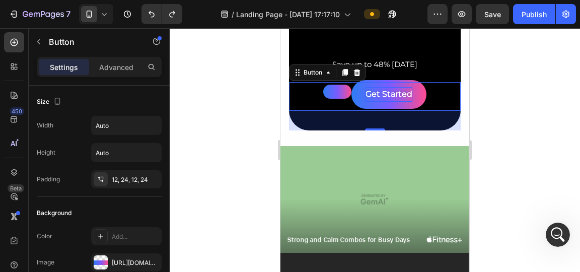
click at [366, 93] on p "Get Started" at bounding box center [389, 94] width 47 height 15
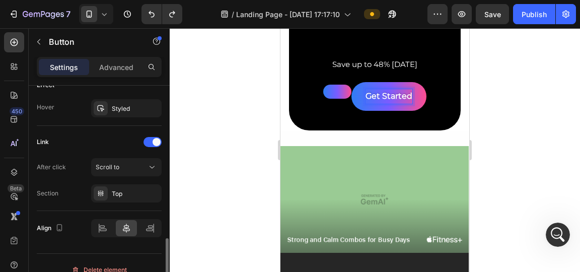
scroll to position [547, 0]
click at [134, 193] on div "Top" at bounding box center [126, 193] width 29 height 9
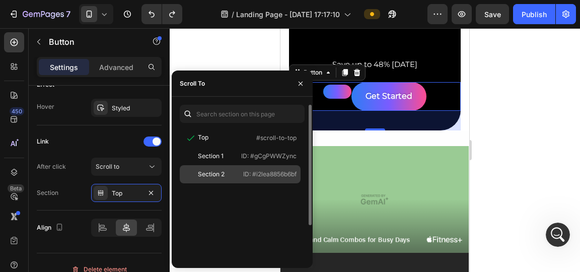
click at [214, 171] on div "Section 2" at bounding box center [211, 174] width 27 height 9
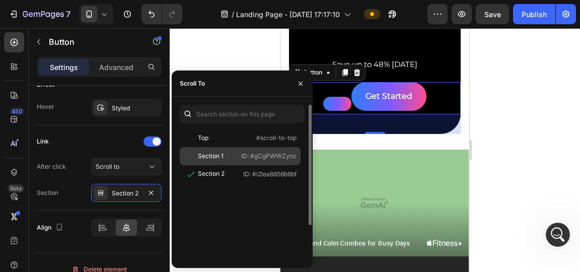
click at [222, 157] on div "Section 1" at bounding box center [211, 156] width 26 height 9
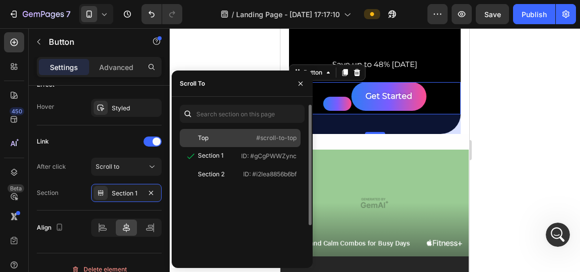
click at [228, 147] on div "Top #scroll-to-top" at bounding box center [240, 156] width 121 height 18
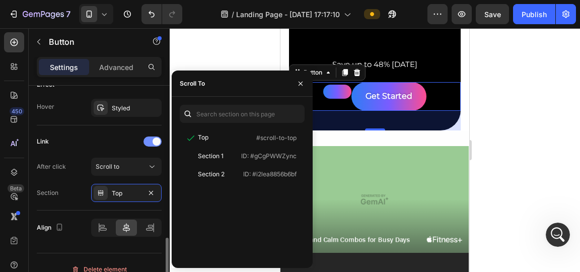
click at [154, 141] on span at bounding box center [157, 142] width 8 height 8
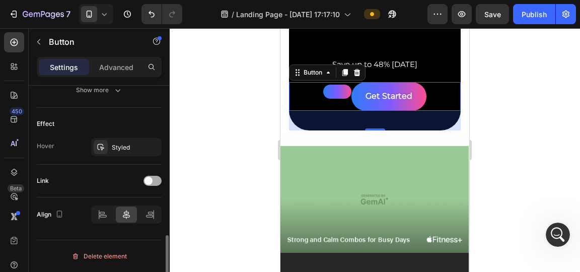
scroll to position [506, 0]
click at [152, 188] on div "Link" at bounding box center [99, 182] width 125 height 16
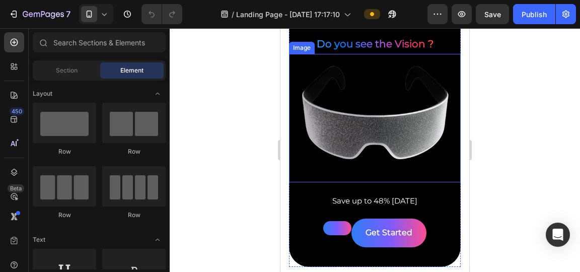
scroll to position [105, 0]
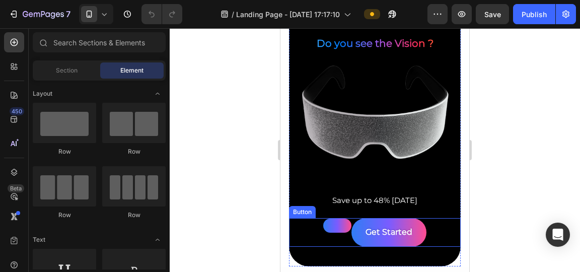
click at [340, 223] on link at bounding box center [337, 226] width 28 height 14
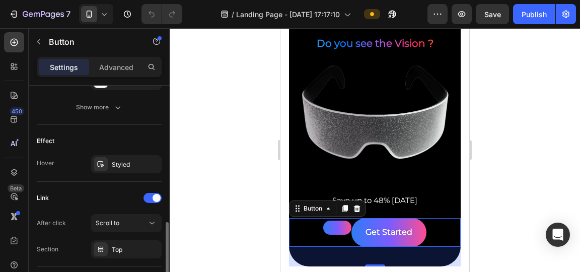
scroll to position [490, 0]
click at [125, 252] on div "Top" at bounding box center [126, 250] width 29 height 9
click at [20, 172] on div at bounding box center [14, 172] width 20 height 20
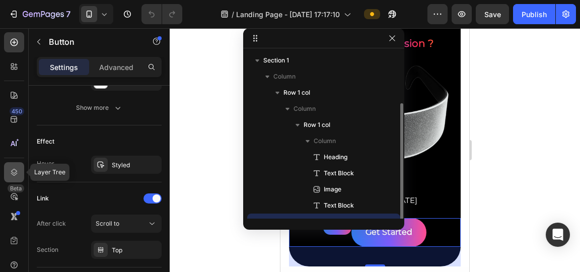
scroll to position [27, 0]
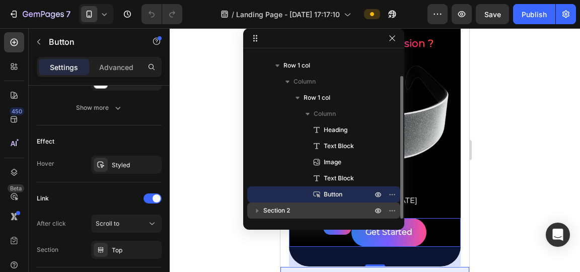
click at [323, 206] on p "Section 2" at bounding box center [318, 211] width 111 height 10
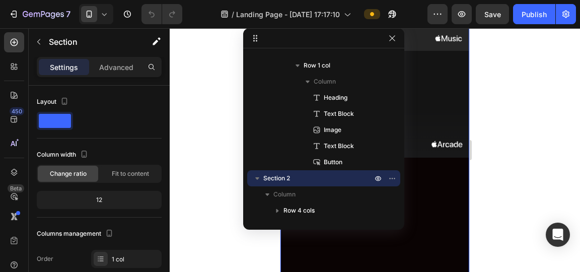
scroll to position [548, 0]
click at [436, 115] on img at bounding box center [375, 100] width 189 height 107
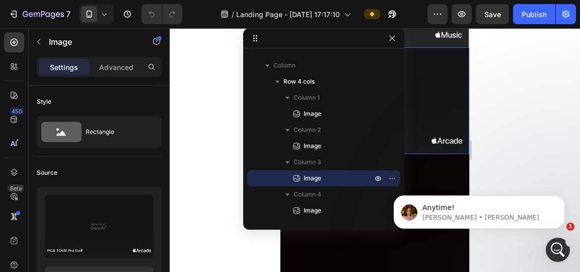
scroll to position [0, 0]
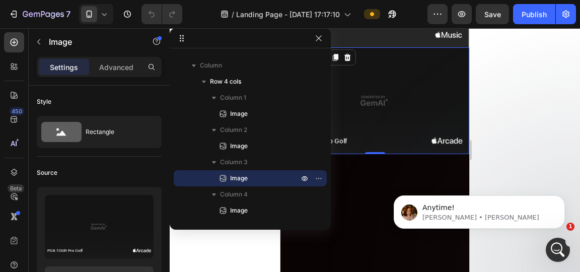
drag, startPoint x: 358, startPoint y: 46, endPoint x: 247, endPoint y: 33, distance: 111.6
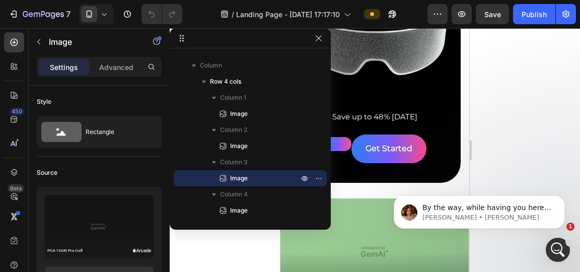
scroll to position [187, 0]
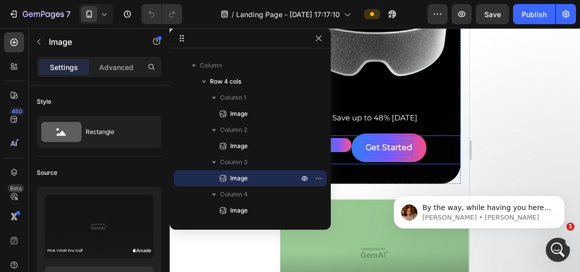
click at [394, 145] on p "Get Started" at bounding box center [389, 148] width 47 height 15
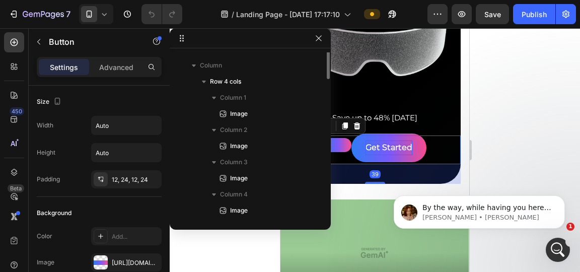
scroll to position [94, 0]
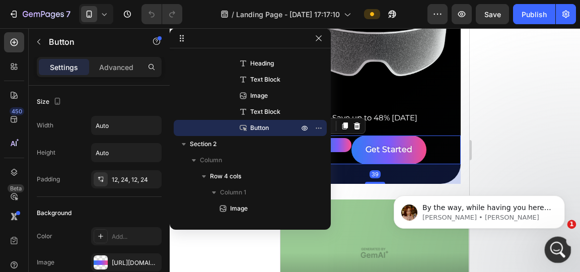
click at [546, 244] on div "Intercom-Nachrichtendienst öffnen" at bounding box center [556, 248] width 33 height 33
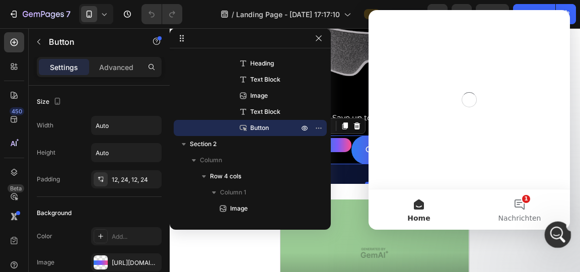
scroll to position [0, 0]
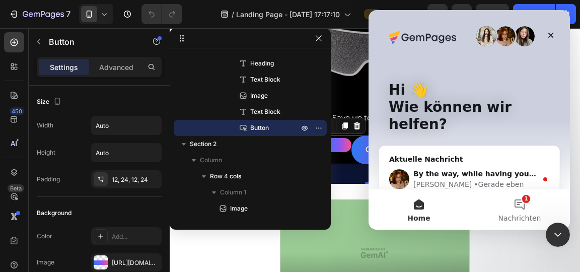
click at [504, 161] on div "By the way, while having you here, would it be alright if you can spend 1-2 min…" at bounding box center [469, 179] width 180 height 37
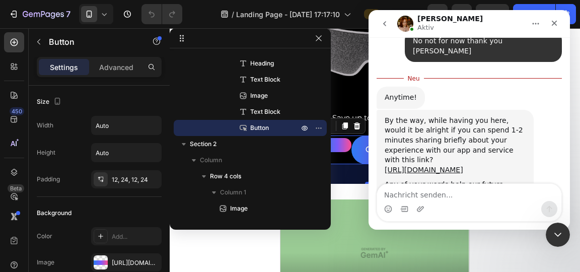
scroll to position [2487, 0]
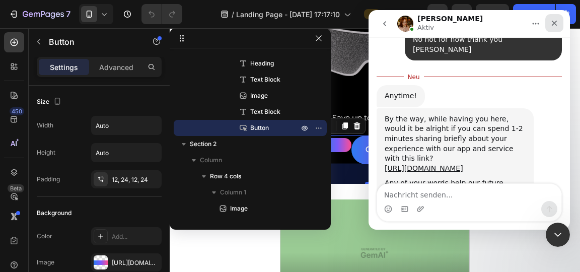
click at [556, 19] on icon "Schließen" at bounding box center [555, 23] width 8 height 8
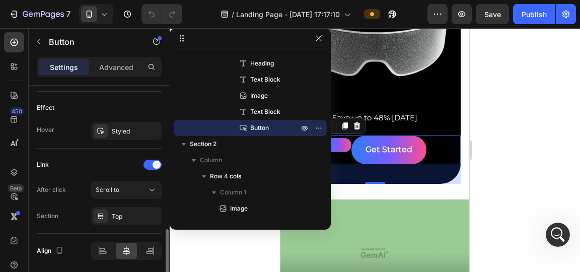
scroll to position [526, 0]
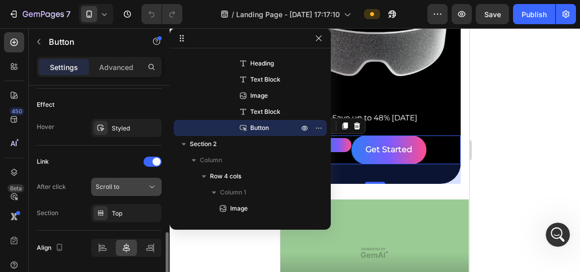
click at [117, 185] on span "Scroll to" at bounding box center [108, 187] width 24 height 8
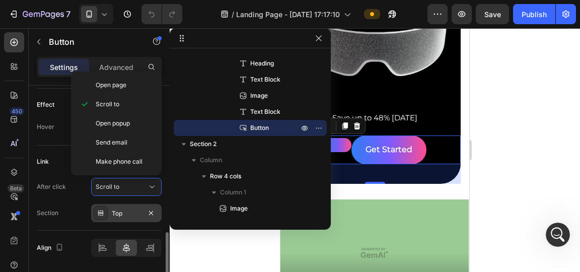
click at [132, 217] on div "Top" at bounding box center [126, 213] width 71 height 18
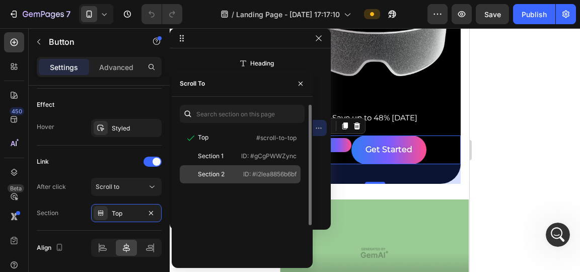
click at [205, 179] on div "Section 2 ID: #i2lea8856b6bf" at bounding box center [240, 174] width 121 height 18
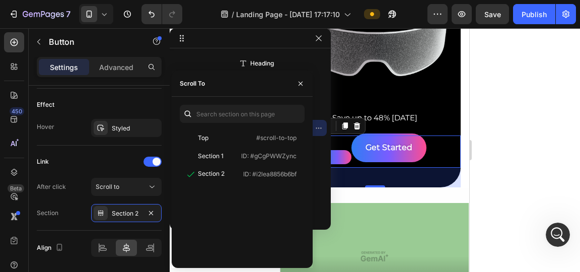
click at [401, 151] on link "Get Started" at bounding box center [389, 147] width 75 height 29
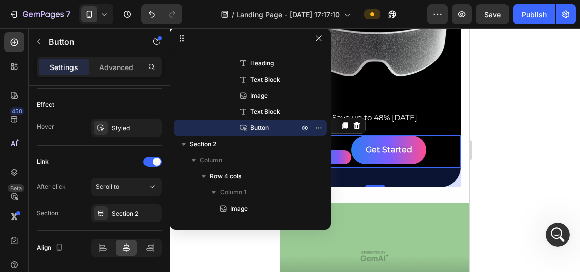
click at [518, 133] on div at bounding box center [375, 150] width 411 height 244
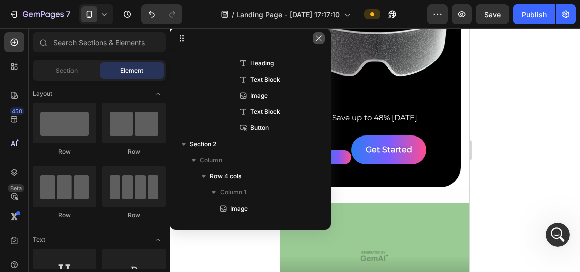
click at [323, 35] on button "button" at bounding box center [319, 38] width 12 height 12
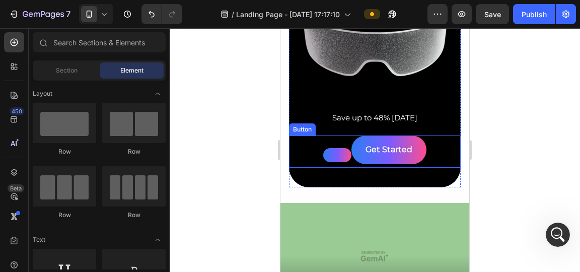
click at [336, 156] on link at bounding box center [337, 155] width 28 height 14
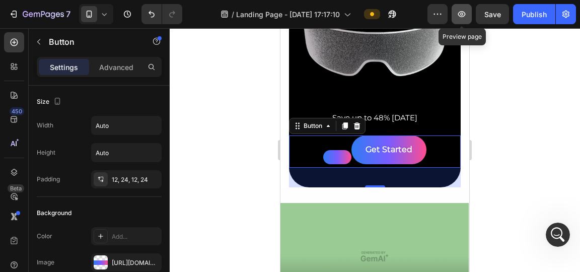
click at [459, 16] on icon "button" at bounding box center [462, 14] width 10 height 10
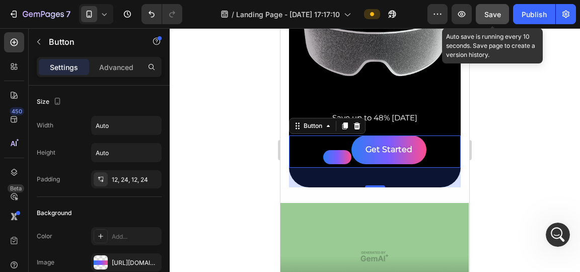
click at [486, 10] on span "Save" at bounding box center [493, 14] width 17 height 9
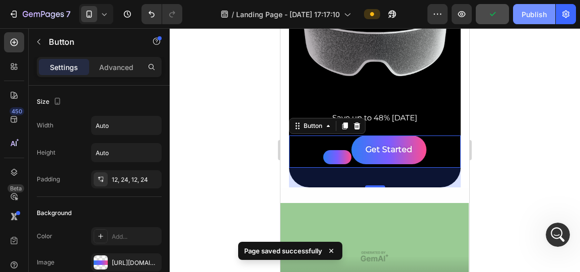
click at [530, 11] on div "Publish" at bounding box center [534, 14] width 25 height 11
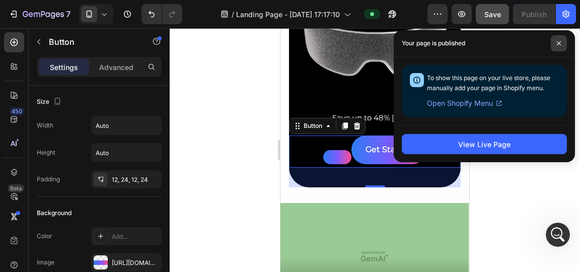
click at [559, 41] on icon at bounding box center [559, 43] width 5 height 5
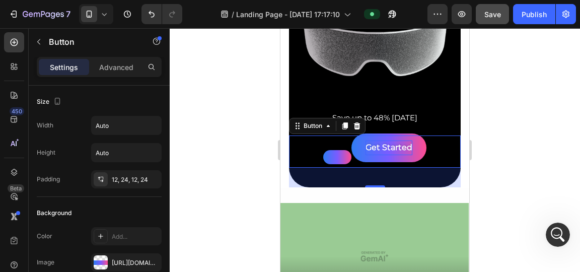
click at [373, 141] on p "Get Started" at bounding box center [389, 148] width 47 height 15
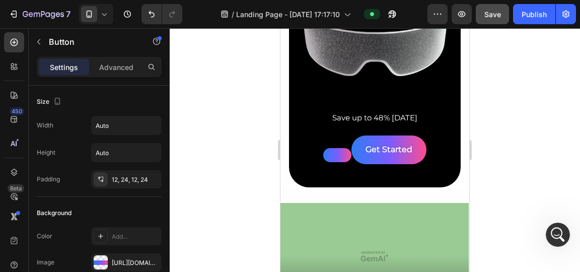
click at [343, 148] on link at bounding box center [337, 155] width 28 height 14
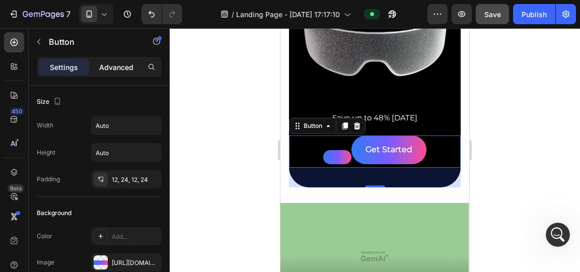
click at [129, 73] on div "Advanced" at bounding box center [116, 67] width 50 height 16
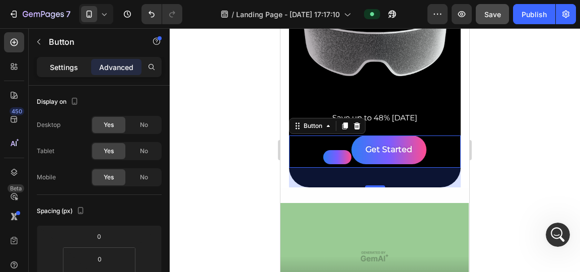
click at [56, 73] on div "Settings" at bounding box center [64, 67] width 50 height 16
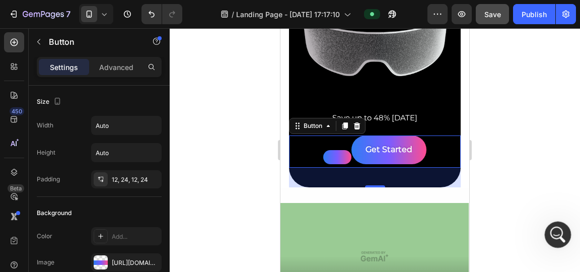
click at [560, 224] on div "Intercom-Nachrichtendienst öffnen" at bounding box center [556, 233] width 33 height 33
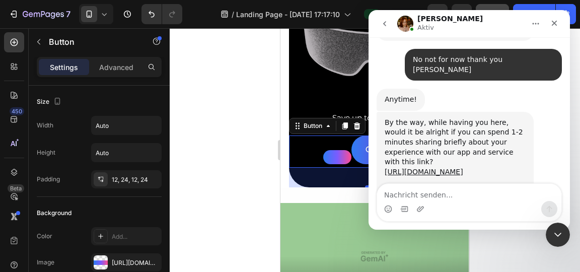
scroll to position [2470, 0]
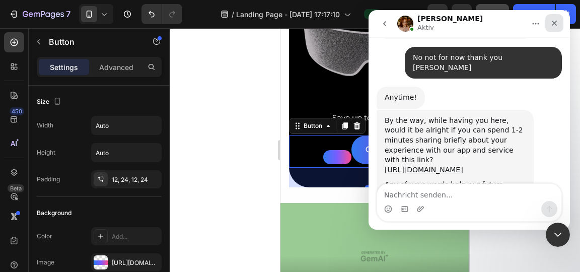
click at [552, 18] on div "Schließen" at bounding box center [555, 23] width 18 height 18
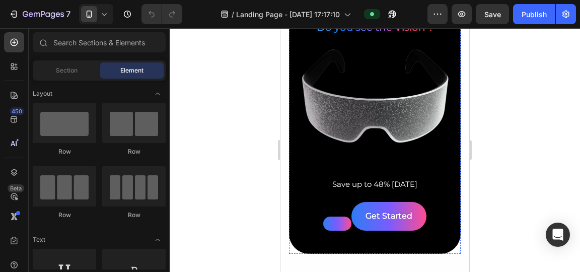
scroll to position [121, 0]
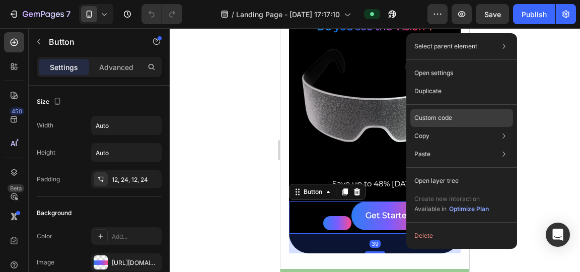
click at [453, 145] on div "Custom code" at bounding box center [462, 154] width 103 height 18
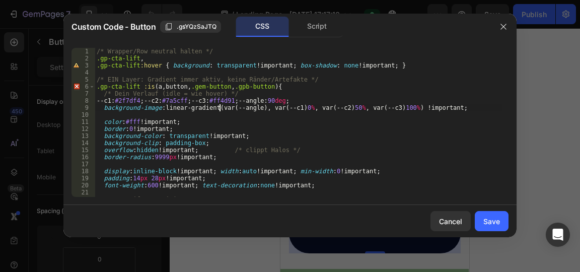
click at [220, 105] on div "/* Wrapper/Row neutral halten */ .gp-cta-lift , .gp-cta-lift :hover { backgroun…" at bounding box center [299, 129] width 408 height 163
type textarea "}"
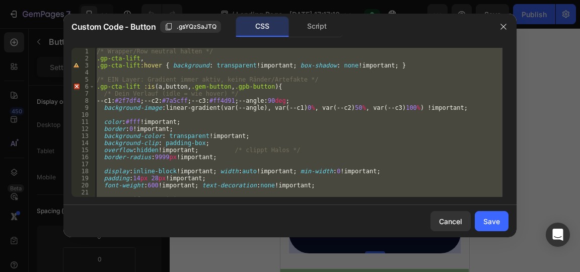
paste textarea
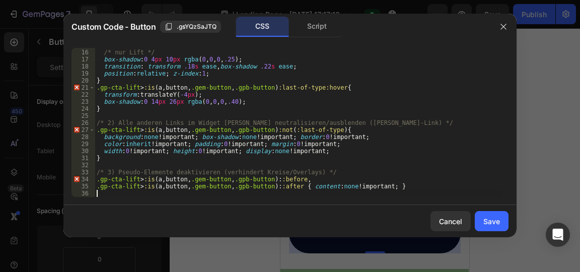
scroll to position [0, 0]
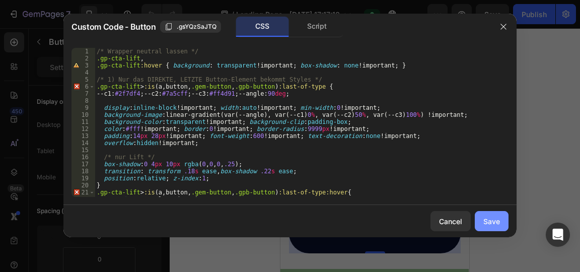
click at [498, 220] on div "Save" at bounding box center [492, 221] width 17 height 11
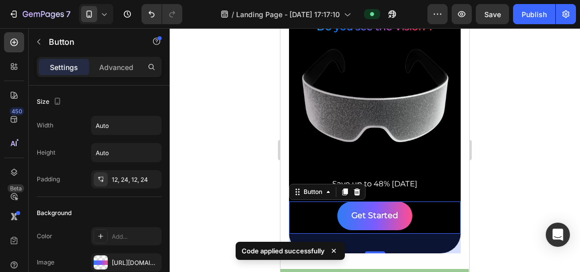
click at [533, 111] on div at bounding box center [375, 150] width 411 height 244
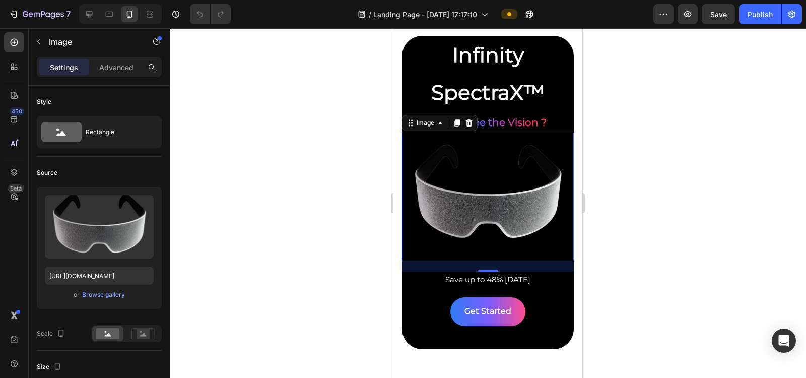
scroll to position [26, 0]
